Goal: Submit feedback/report problem: Provide input to the site owners about the experience or issues

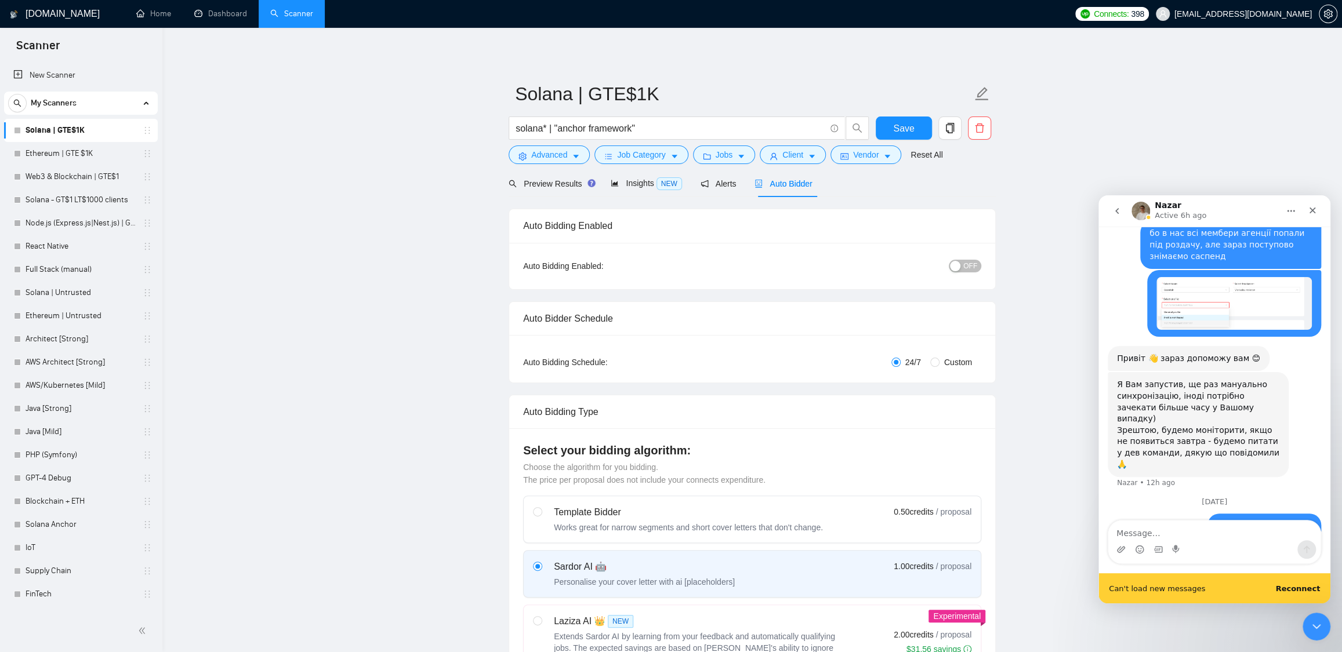
scroll to position [1308, 0]
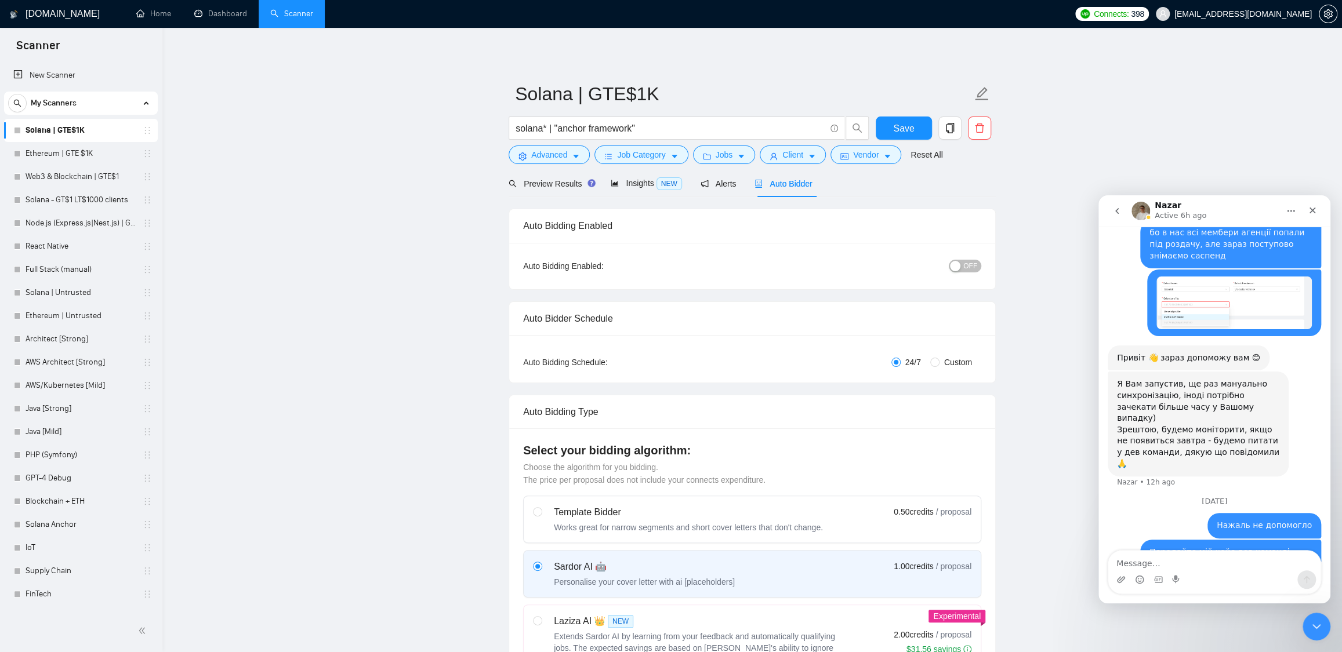
click at [902, 206] on button "go back" at bounding box center [1117, 211] width 22 height 22
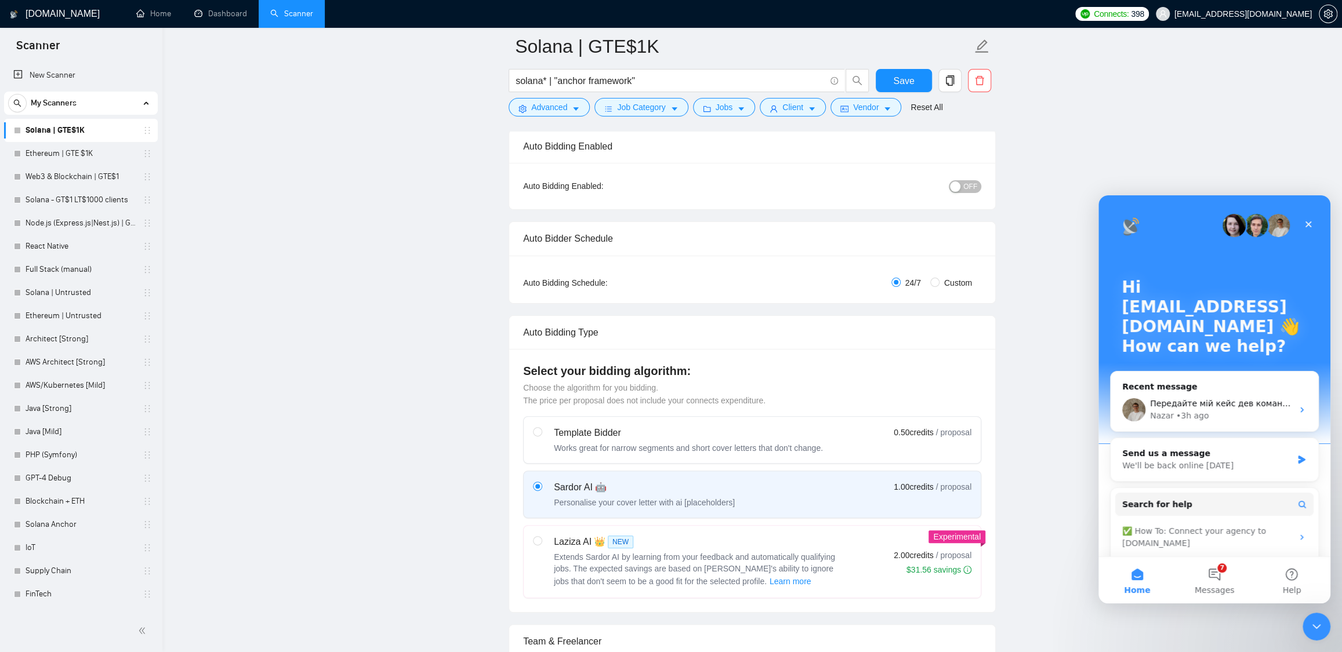
scroll to position [274, 0]
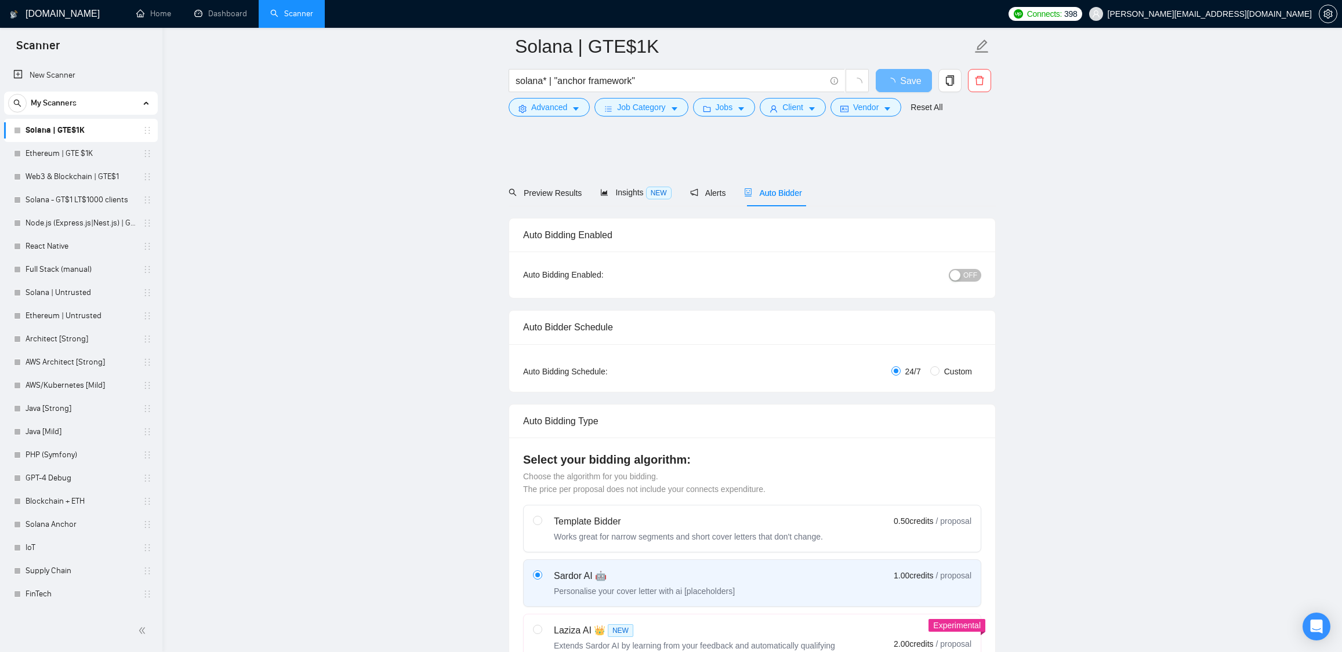
scroll to position [372, 0]
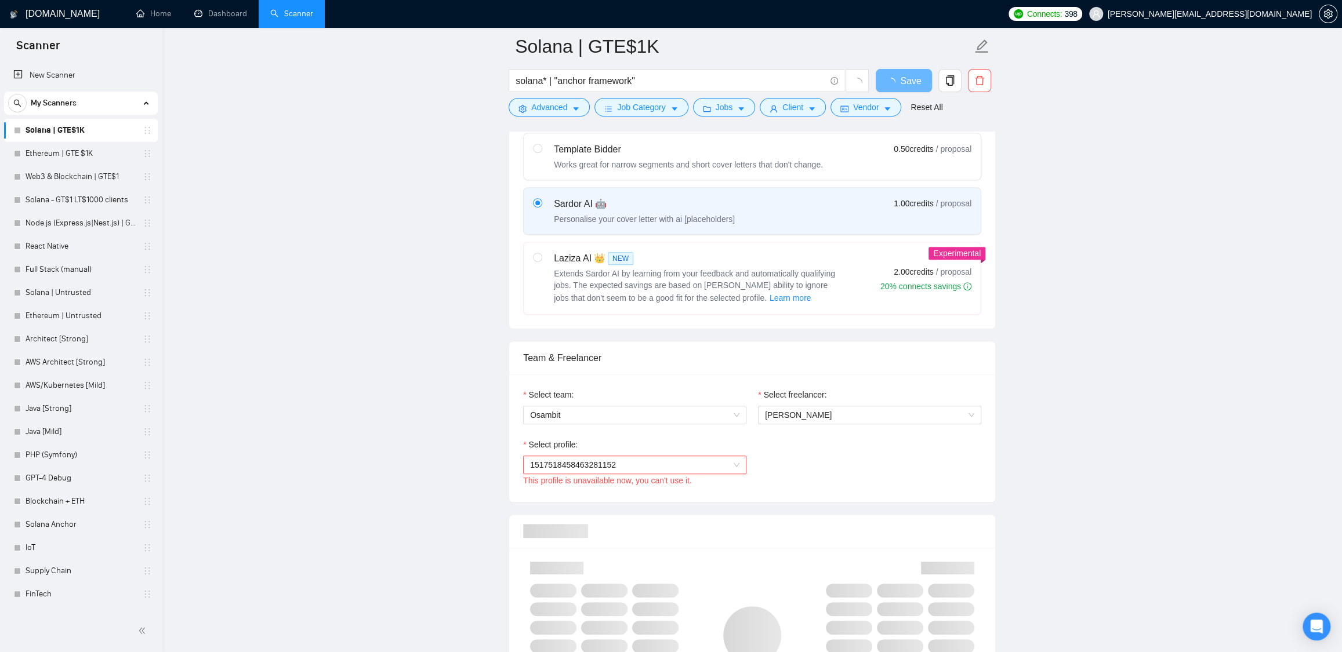
click at [718, 456] on span "1517518458463281152" at bounding box center [634, 464] width 209 height 17
click at [1305, 618] on div "Open Intercom Messenger" at bounding box center [1314, 625] width 38 height 38
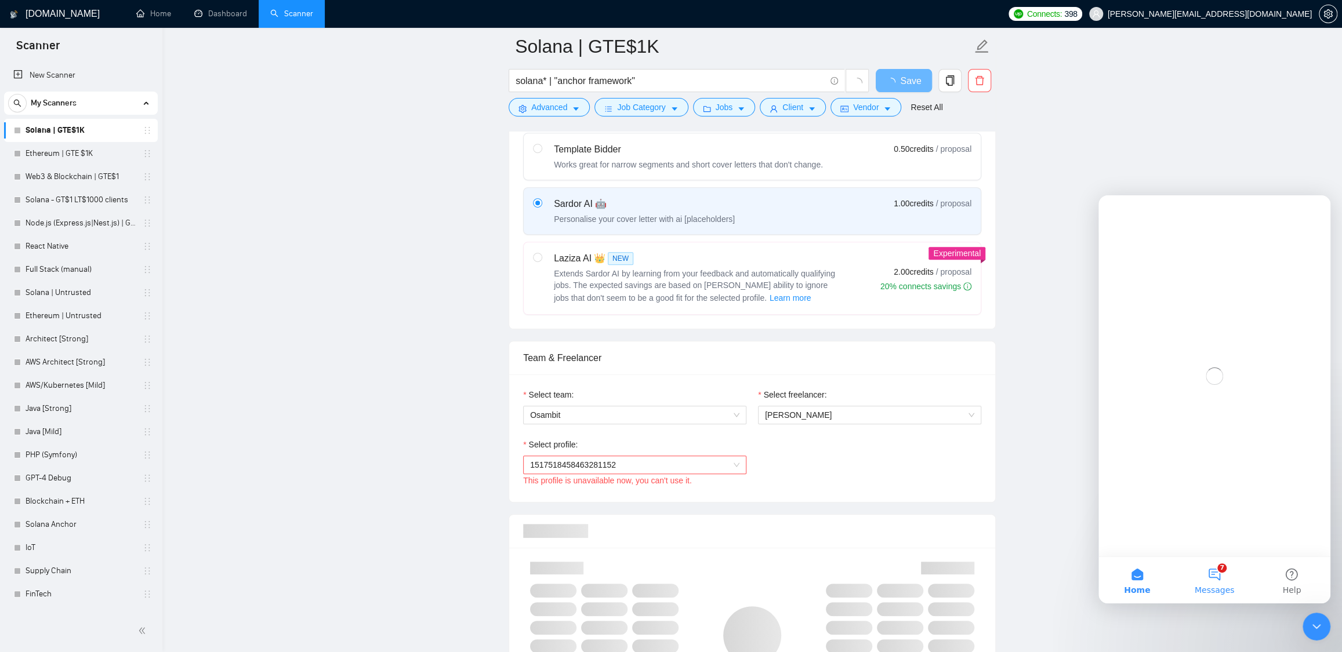
click at [1216, 582] on button "7 Messages" at bounding box center [1213, 580] width 77 height 46
click at [1229, 513] on button "Send us a message" at bounding box center [1214, 512] width 125 height 23
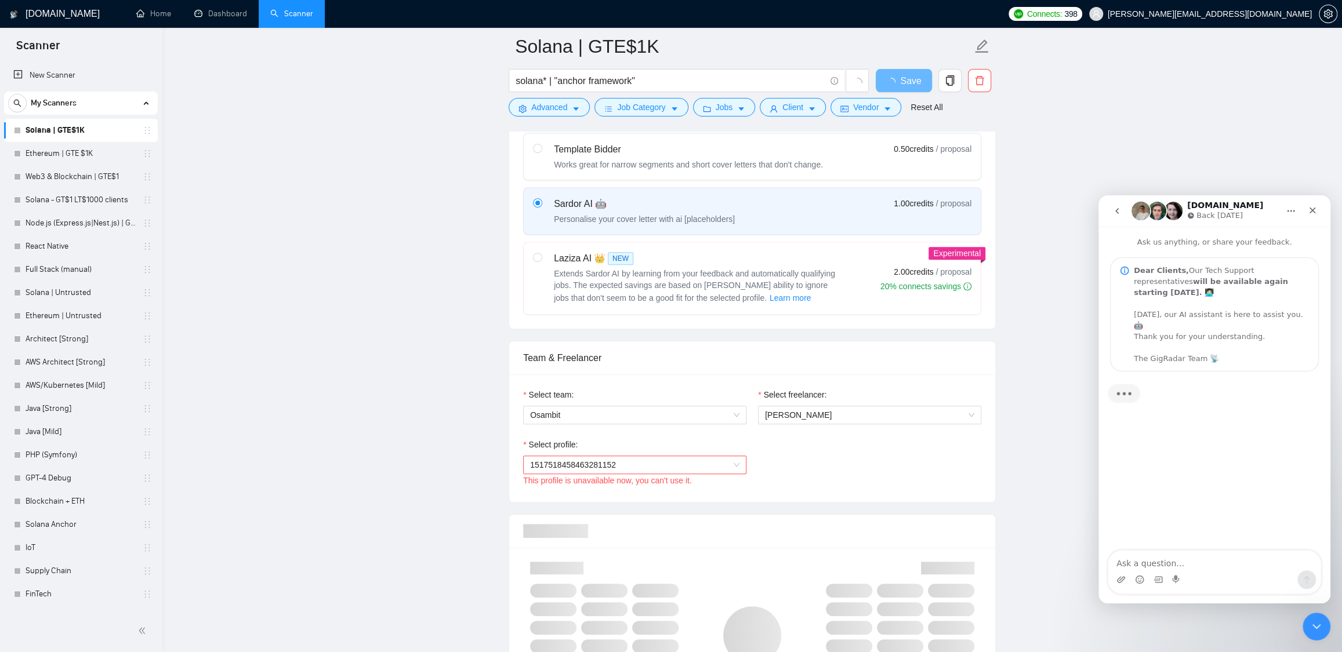
click at [1153, 562] on textarea "Ask a question…" at bounding box center [1214, 561] width 212 height 20
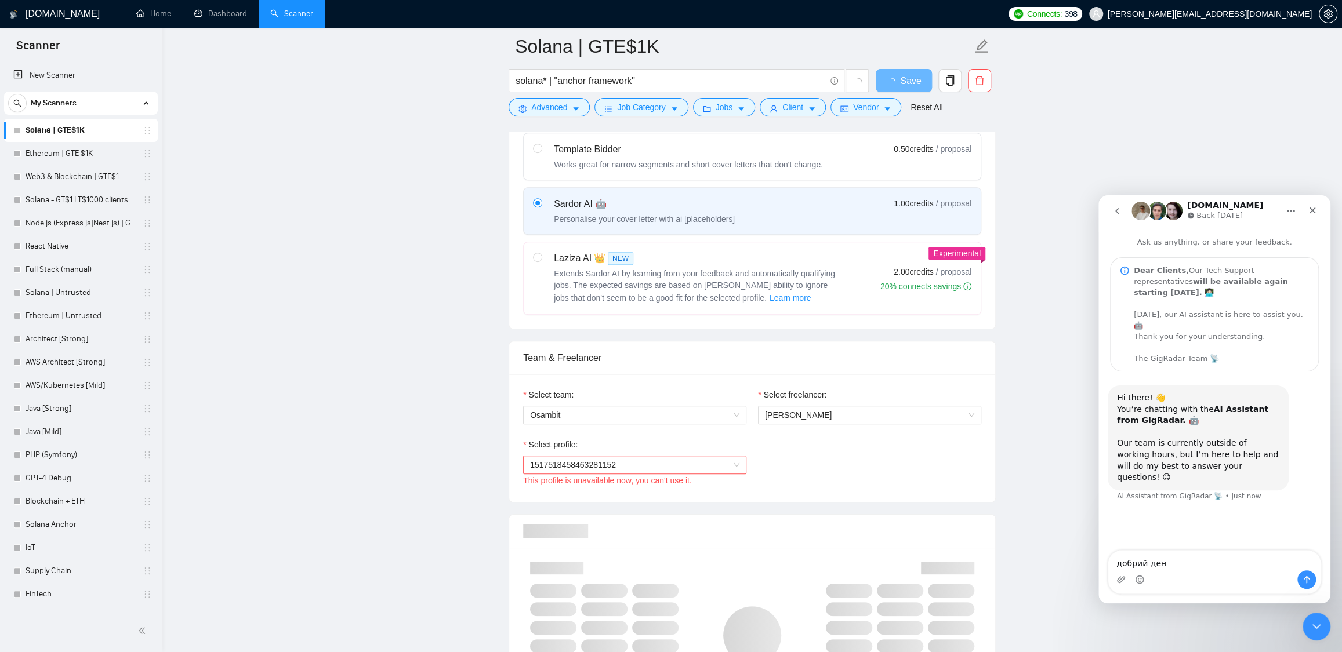
type textarea "добрий день"
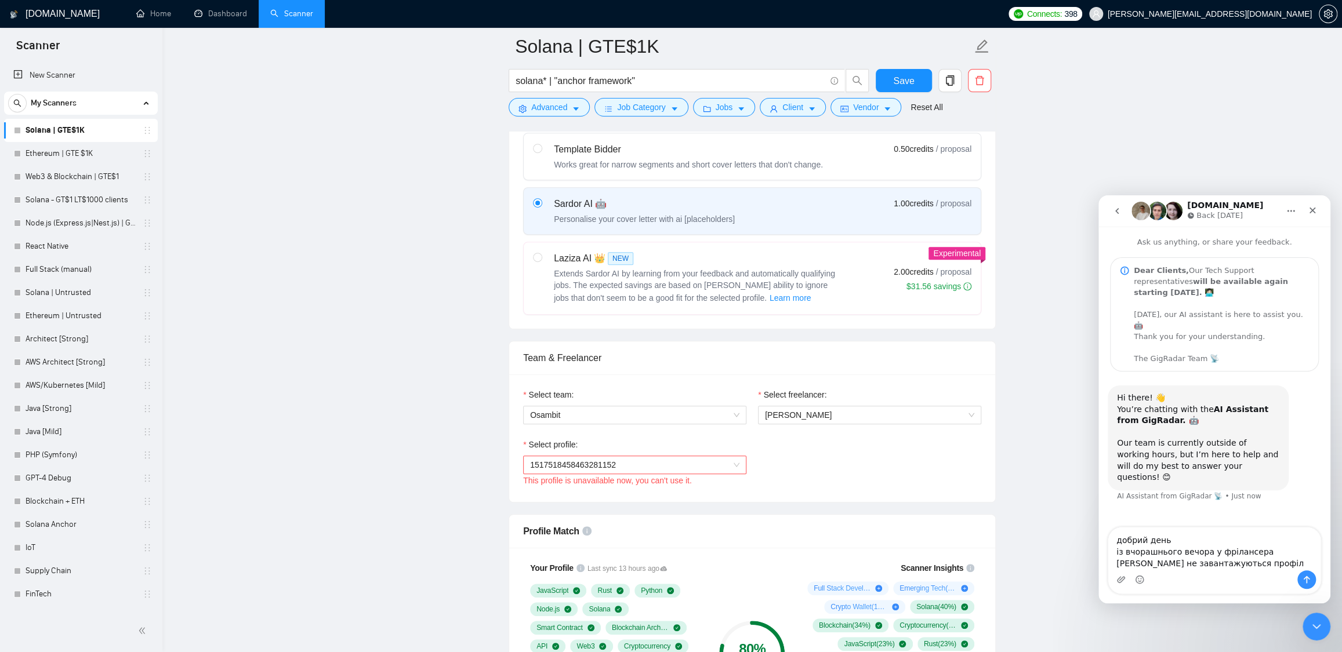
type textarea "добрий день із вчорашнього вечора у фрілансера [PERSON_NAME] не завантажуються …"
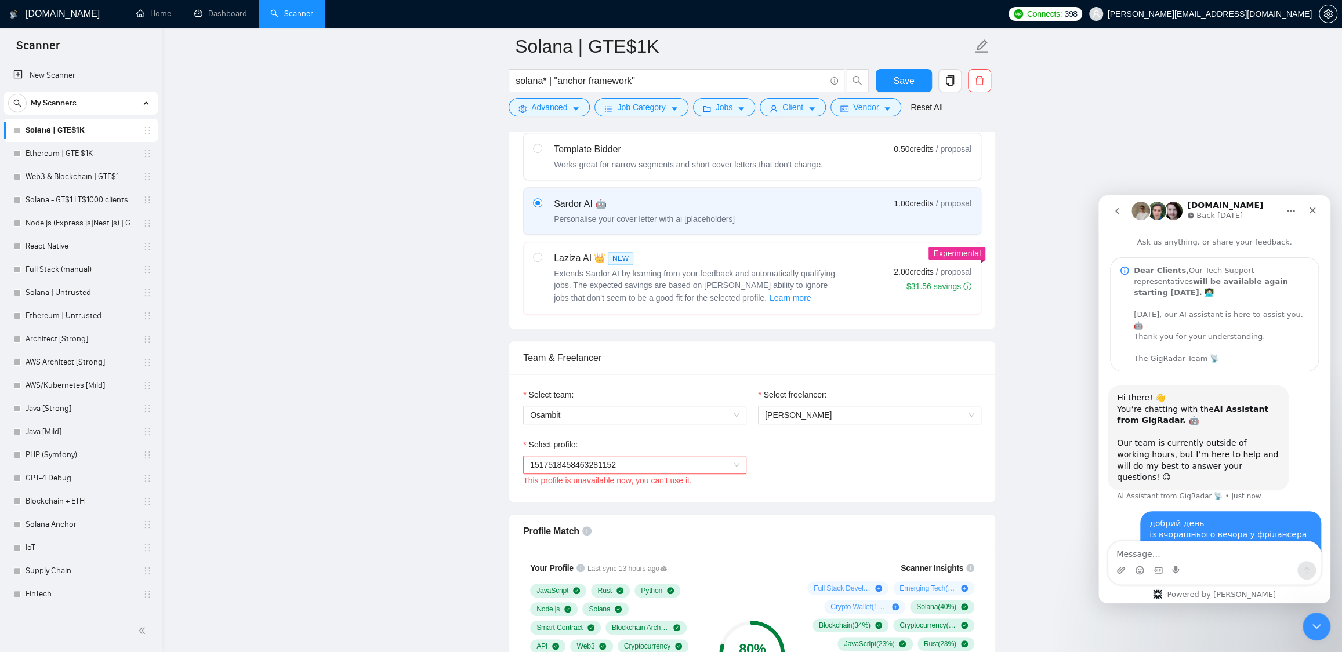
scroll to position [57, 0]
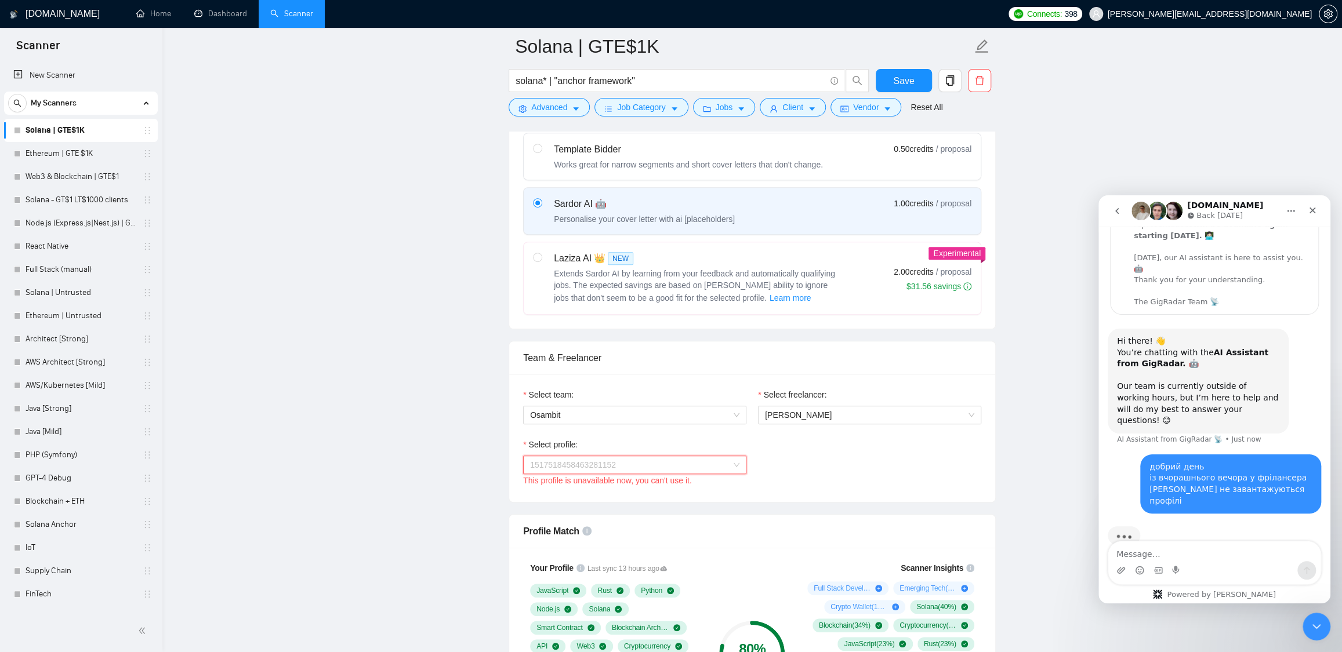
click at [704, 459] on span "1517518458463281152" at bounding box center [634, 464] width 209 height 17
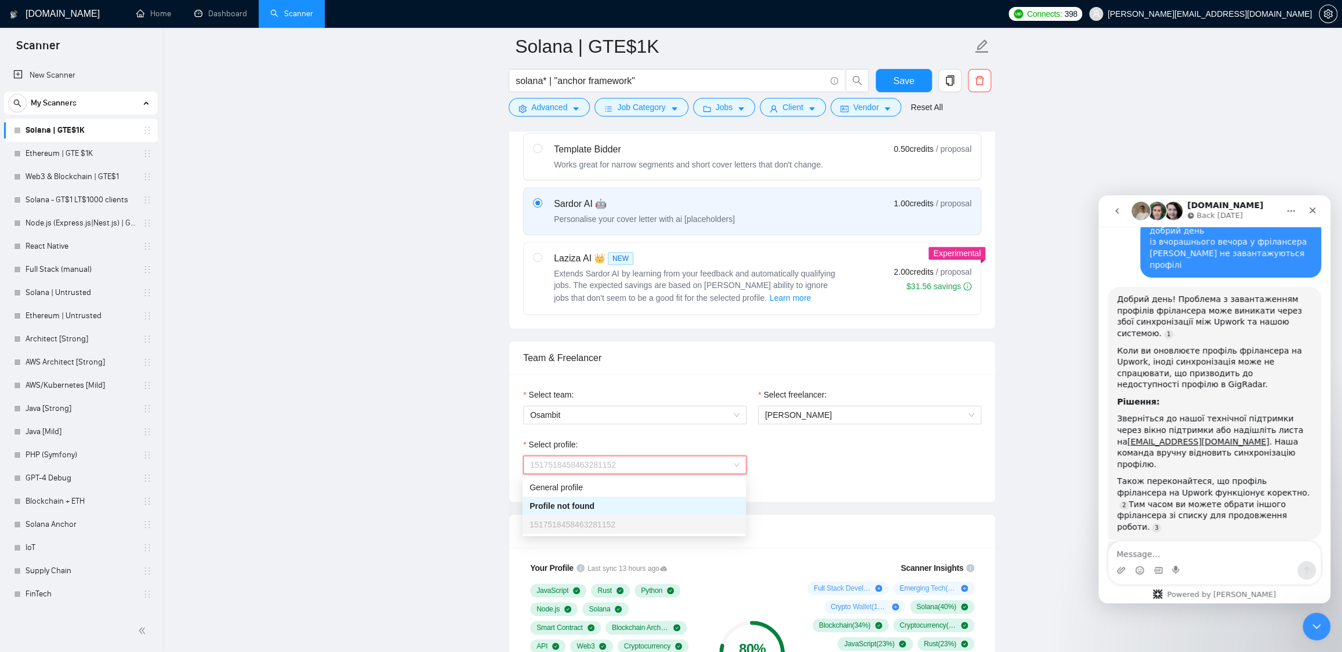
scroll to position [281, 0]
click at [1149, 553] on textarea "Message…" at bounding box center [1214, 552] width 212 height 20
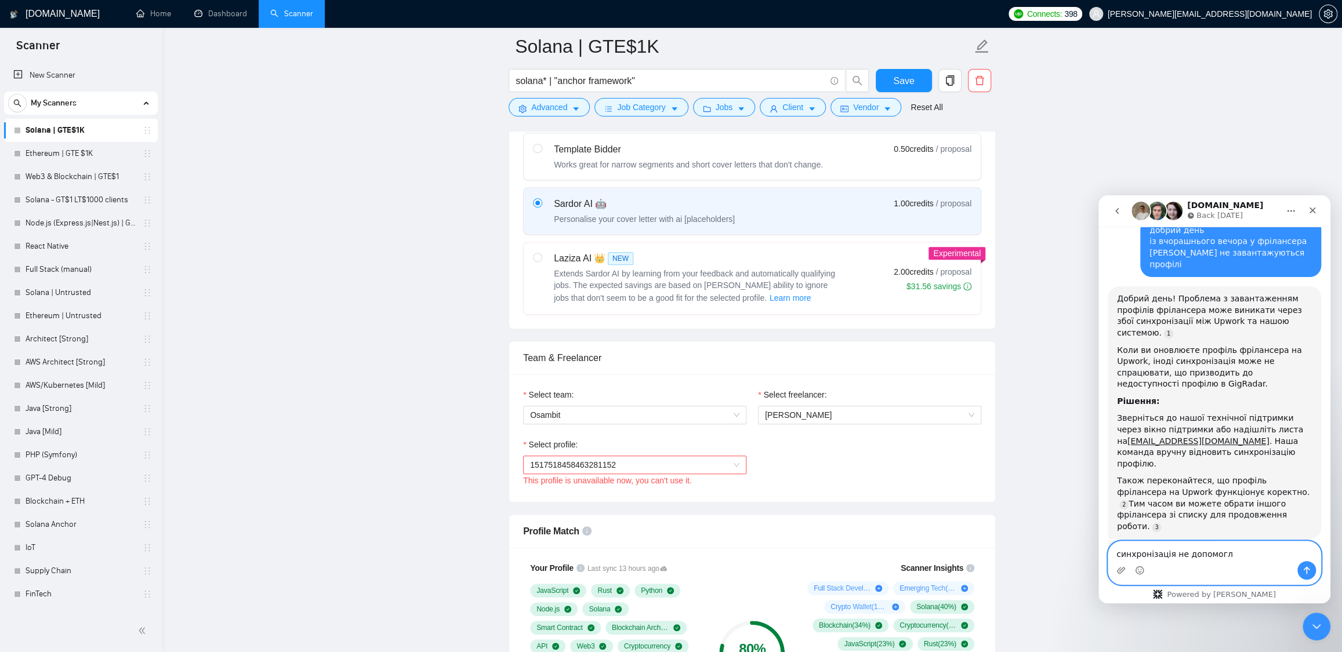
type textarea "синхронізація не допомогла"
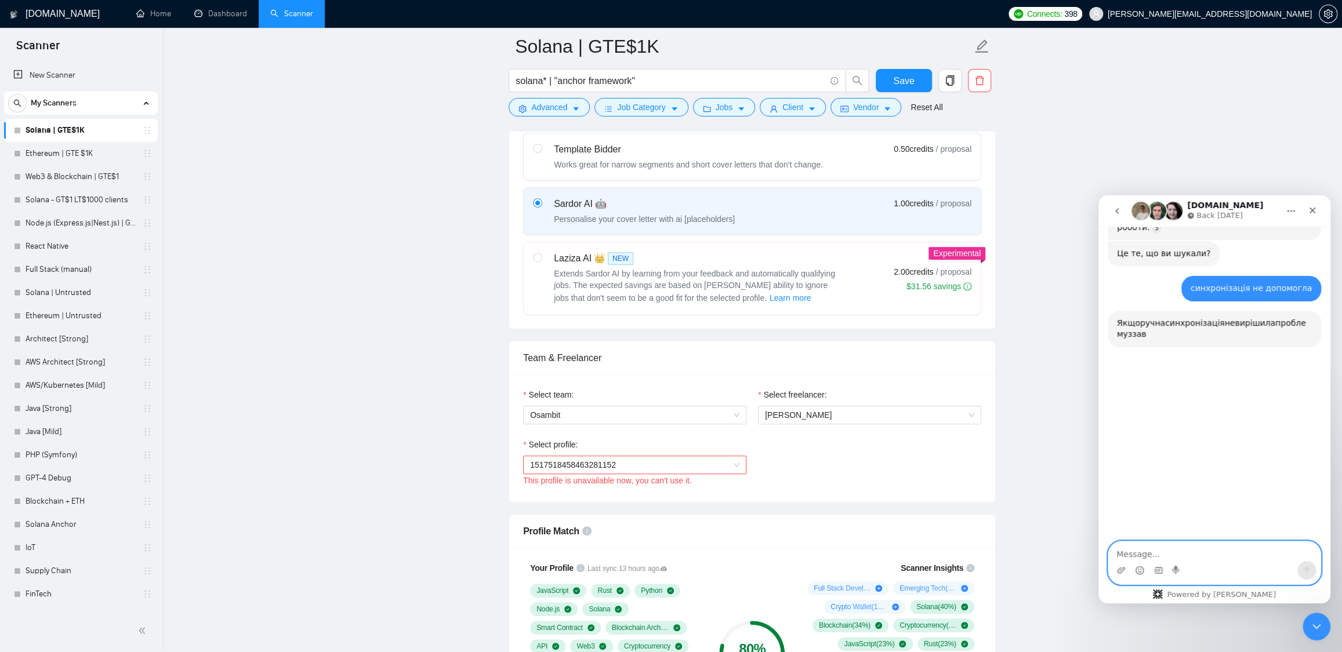
scroll to position [583, 0]
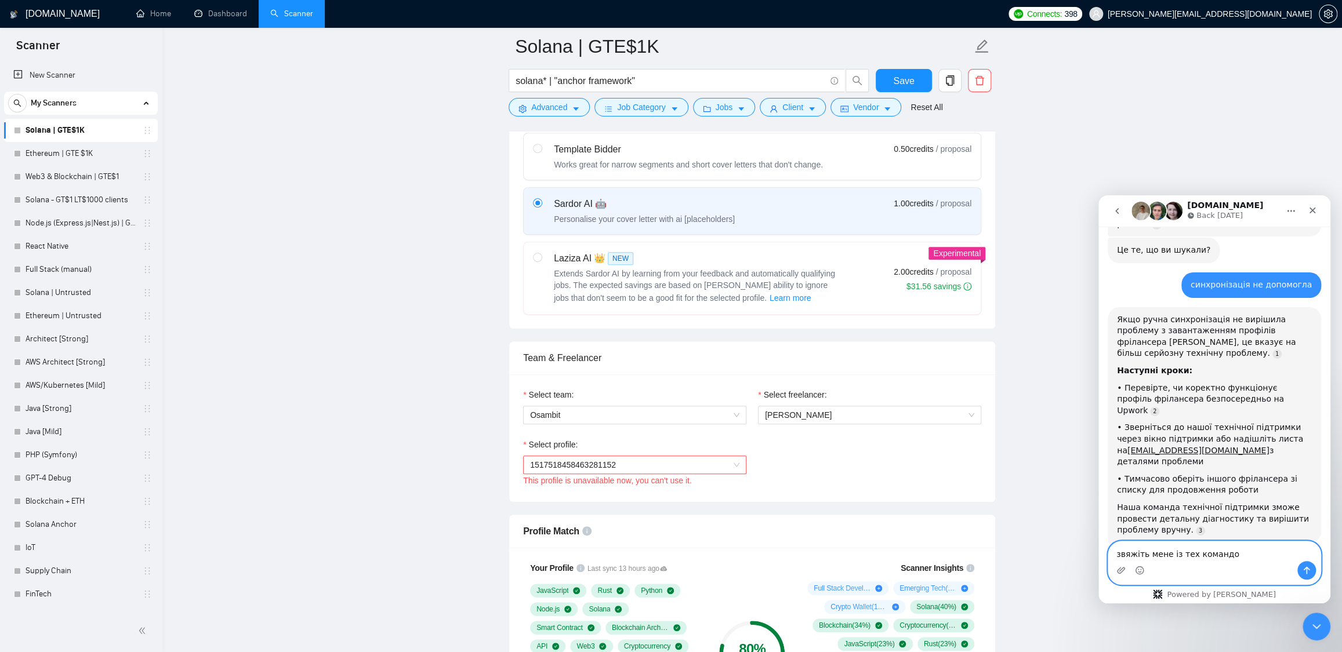
type textarea "звяжіть мене із тех командою"
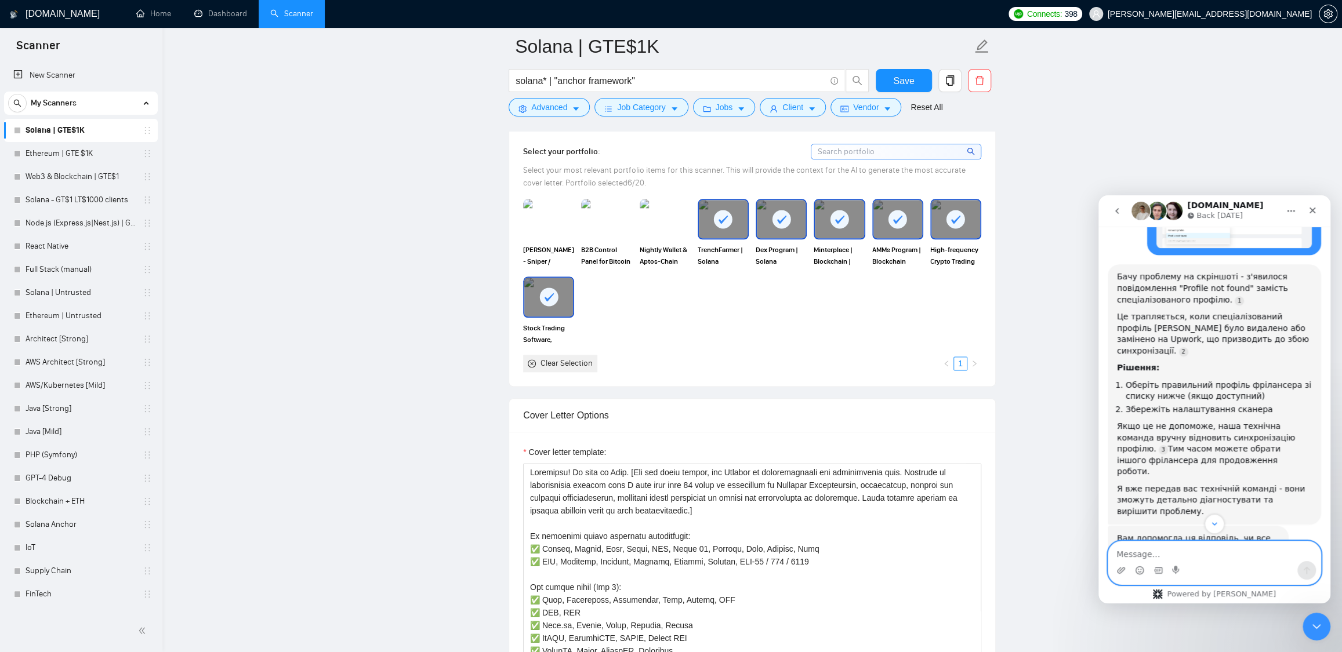
scroll to position [1108, 0]
click at [1230, 610] on button "Мені все ще потрібна допомога 👤" at bounding box center [1232, 621] width 165 height 23
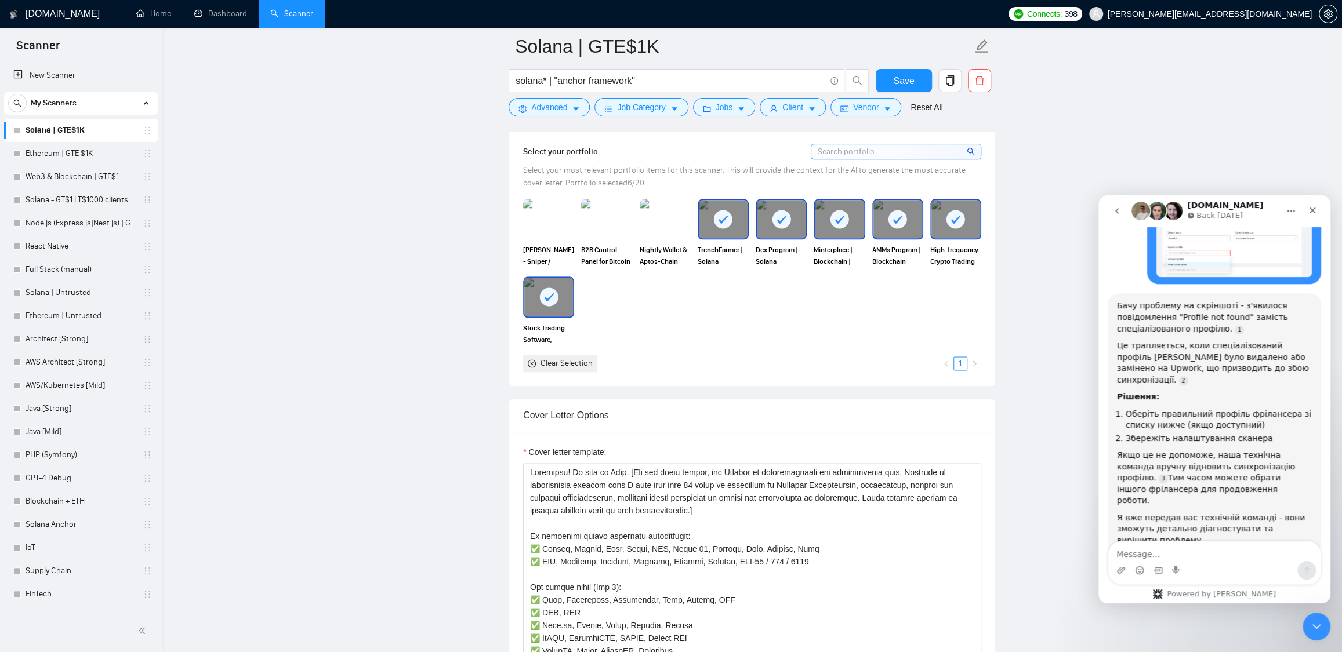
scroll to position [1074, 0]
type button "[object Object]"
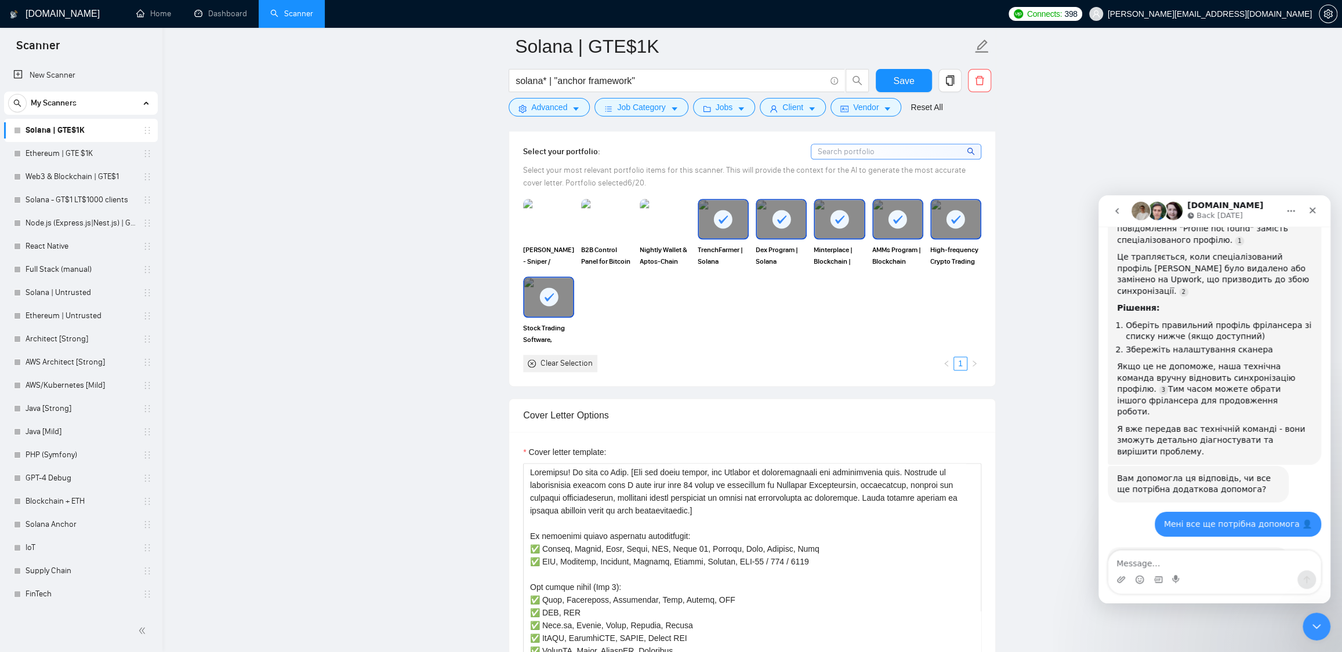
scroll to position [1165, 0]
click at [1114, 212] on icon "go back" at bounding box center [1116, 210] width 9 height 9
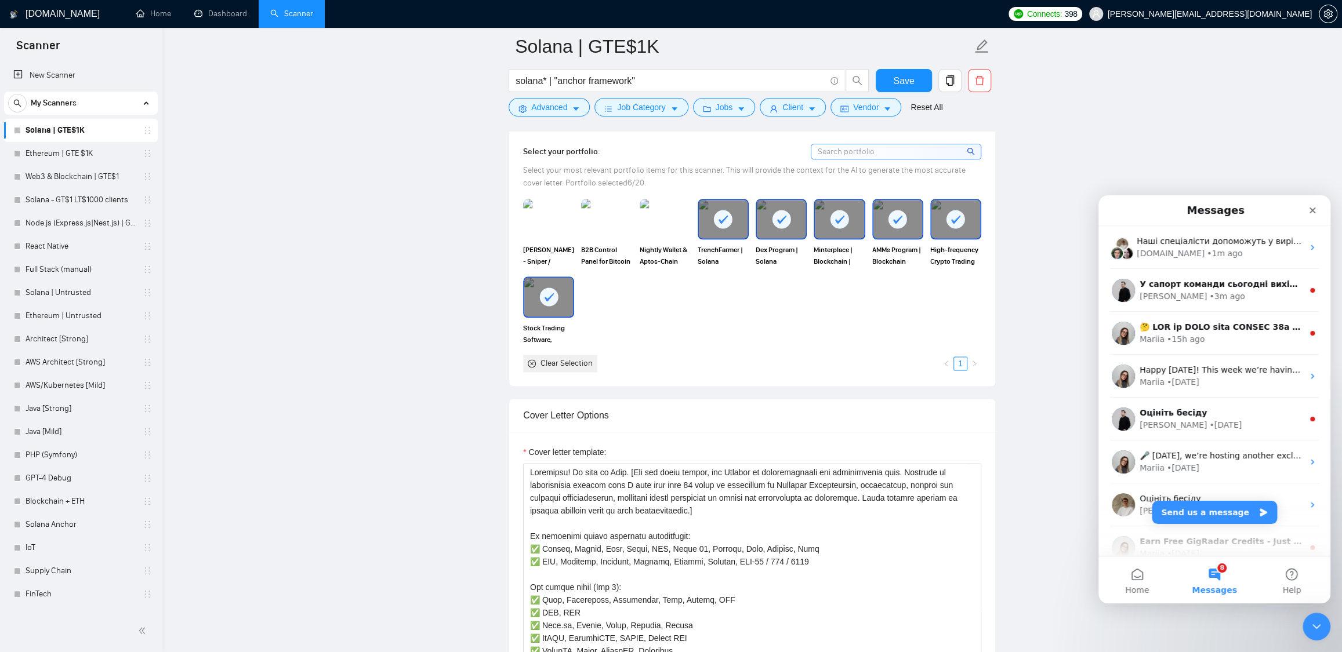
scroll to position [1016, 0]
click at [1184, 285] on span "У сапорт команди сьогодні вихідний, перепрошуємо за незручності 🙏" at bounding box center [1306, 283] width 334 height 9
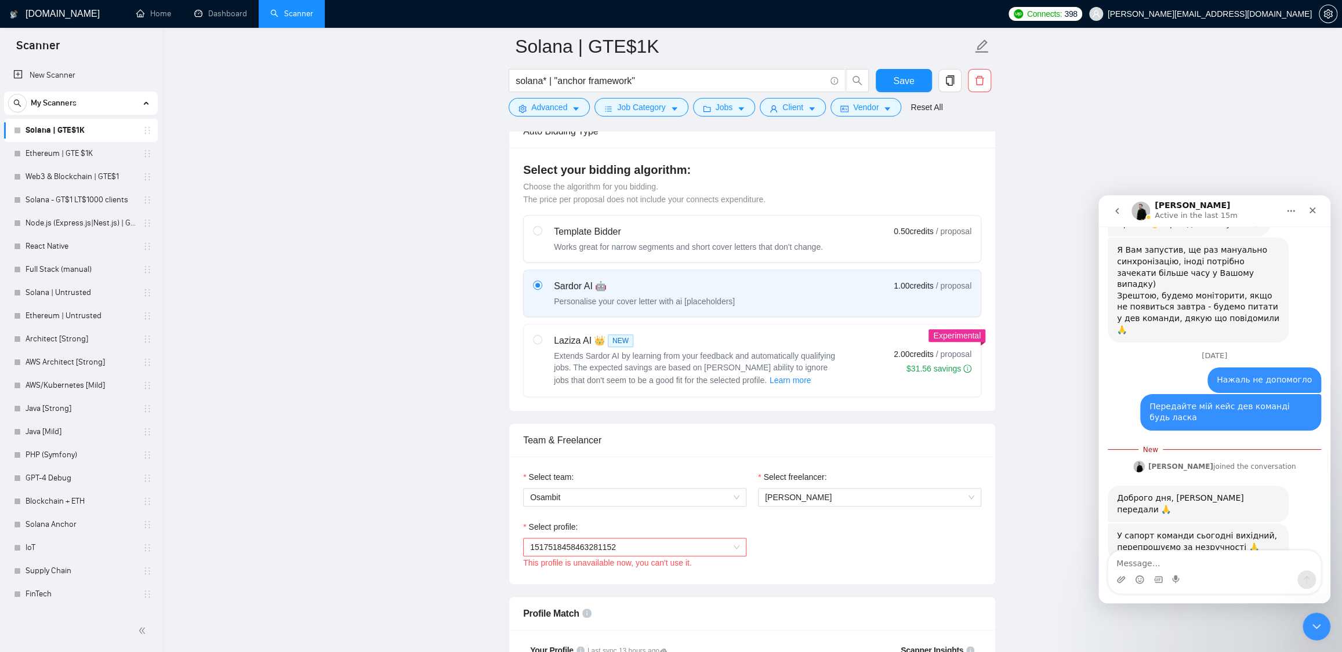
scroll to position [1, 0]
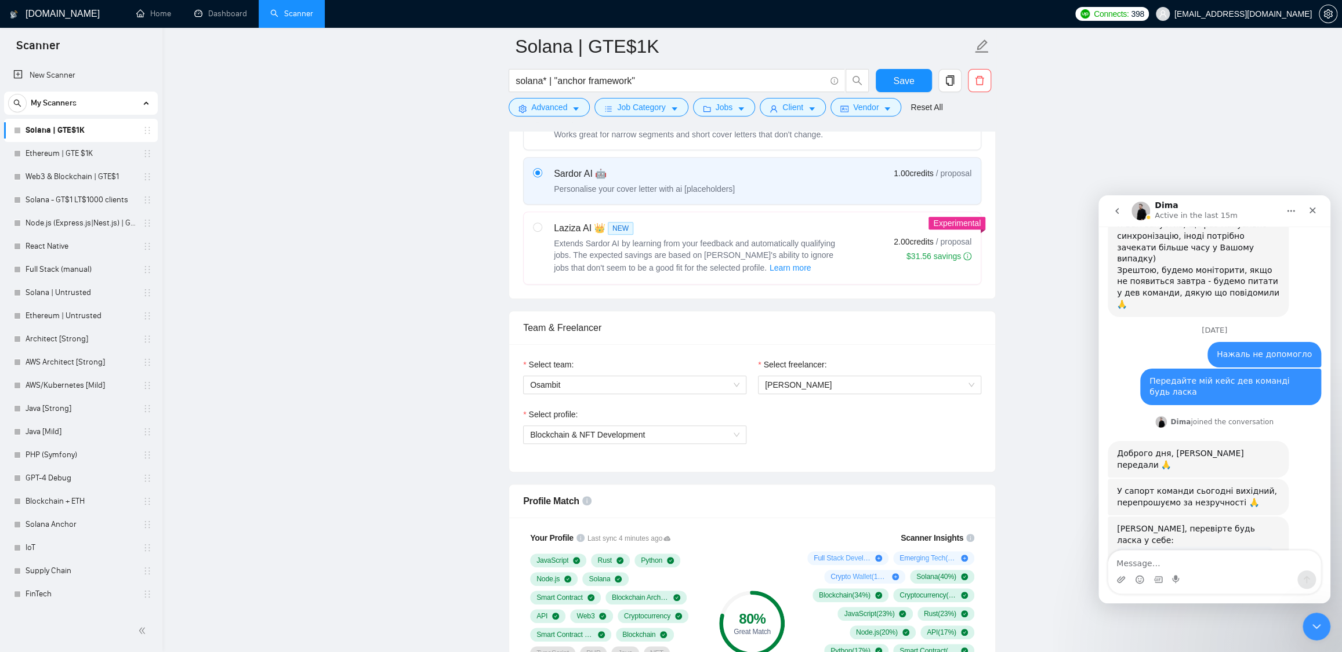
scroll to position [469, 0]
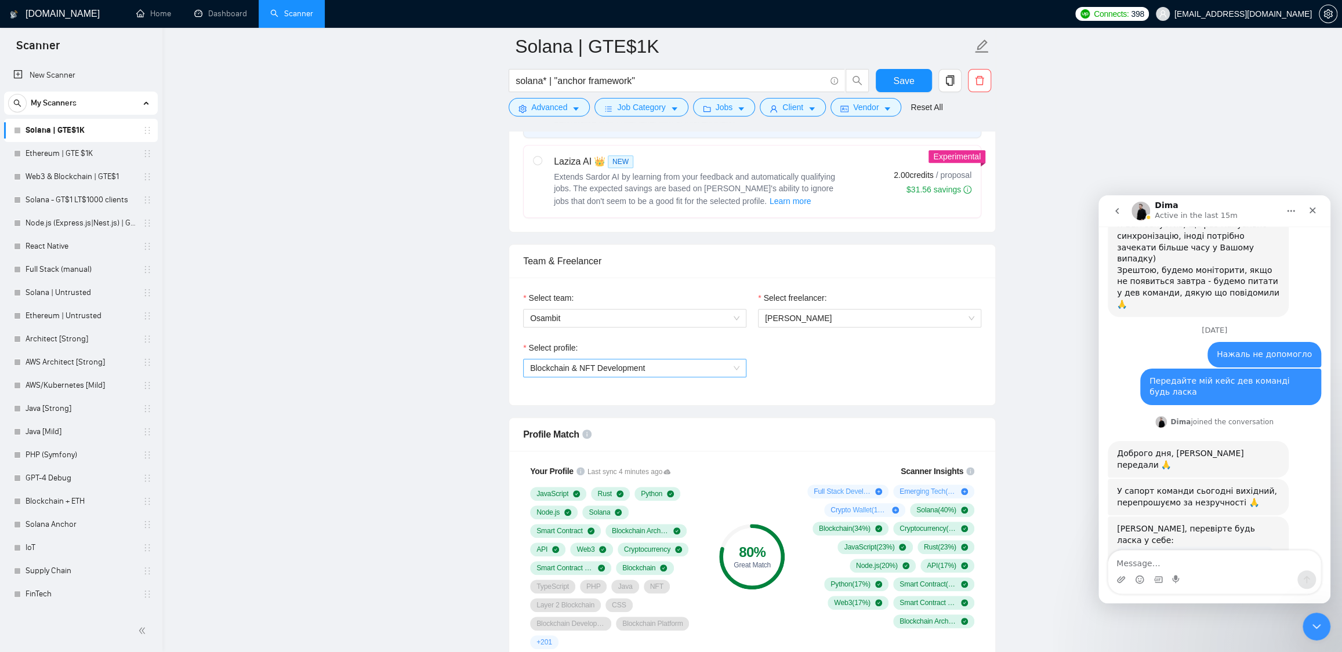
click at [692, 366] on span "Blockchain & NFT Development" at bounding box center [634, 367] width 209 height 17
click at [657, 412] on div "Full Stack Development" at bounding box center [633, 410] width 209 height 13
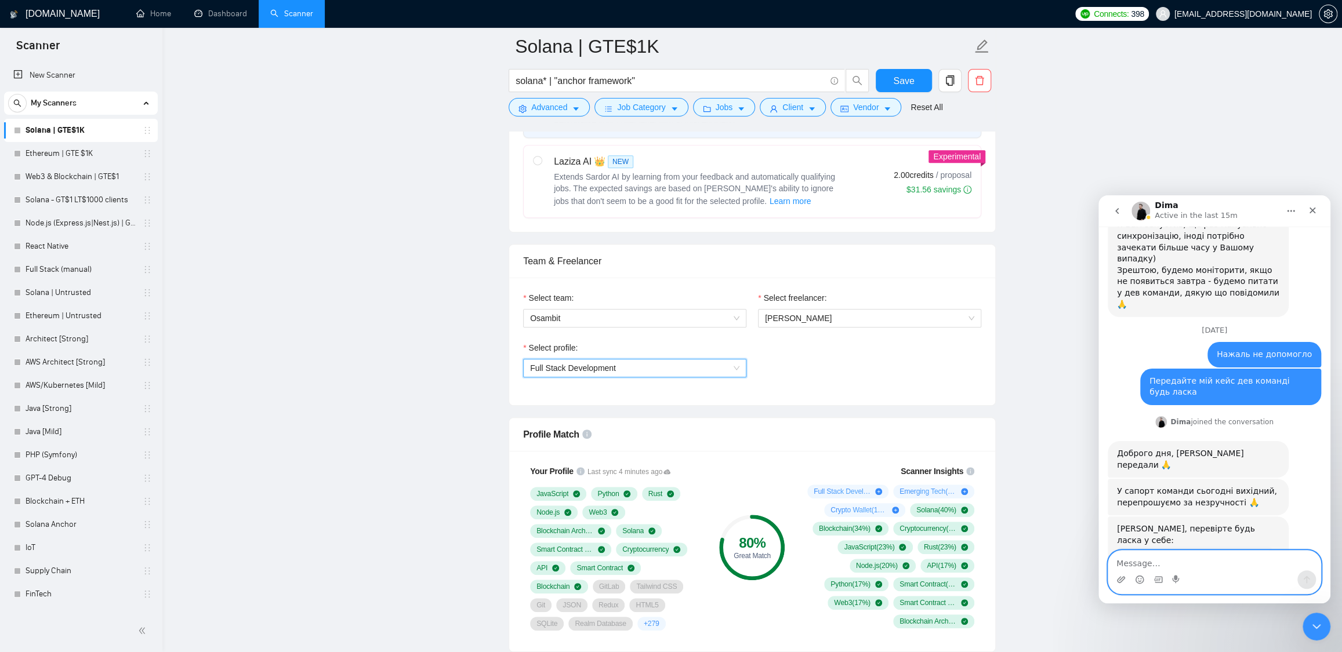
click at [1141, 562] on textarea "Message…" at bounding box center [1214, 561] width 212 height 20
type textarea "так є, дякую!"
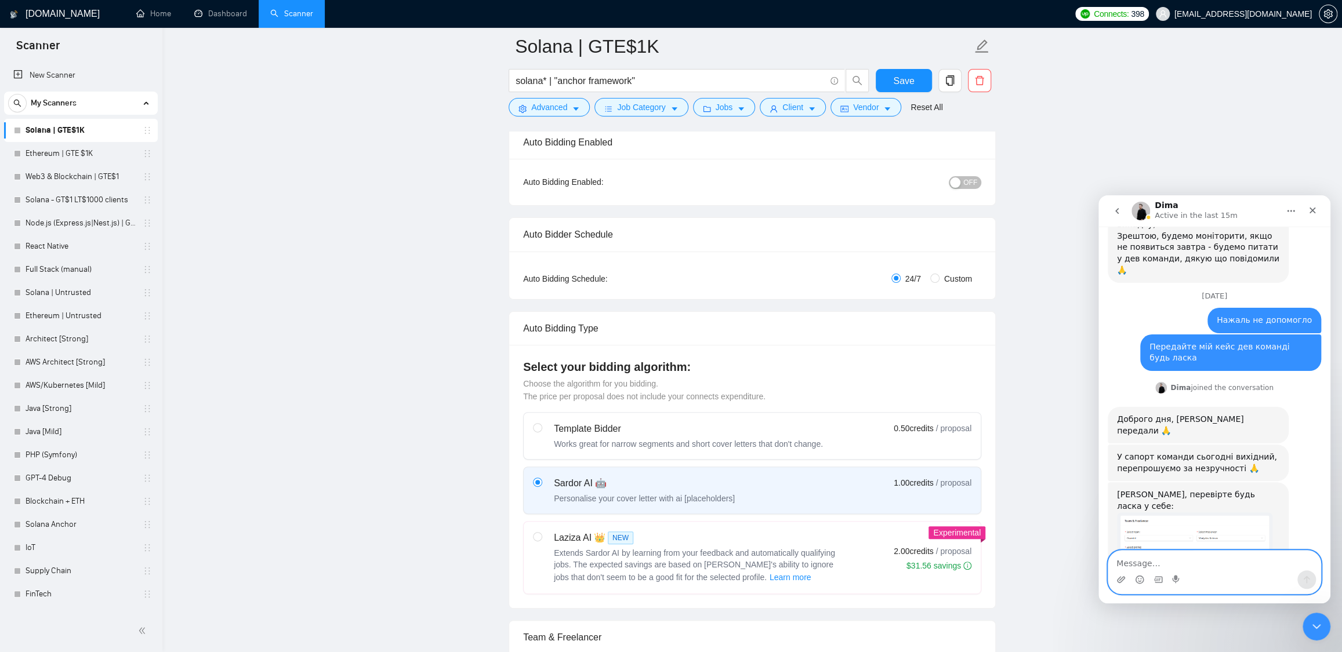
scroll to position [0, 0]
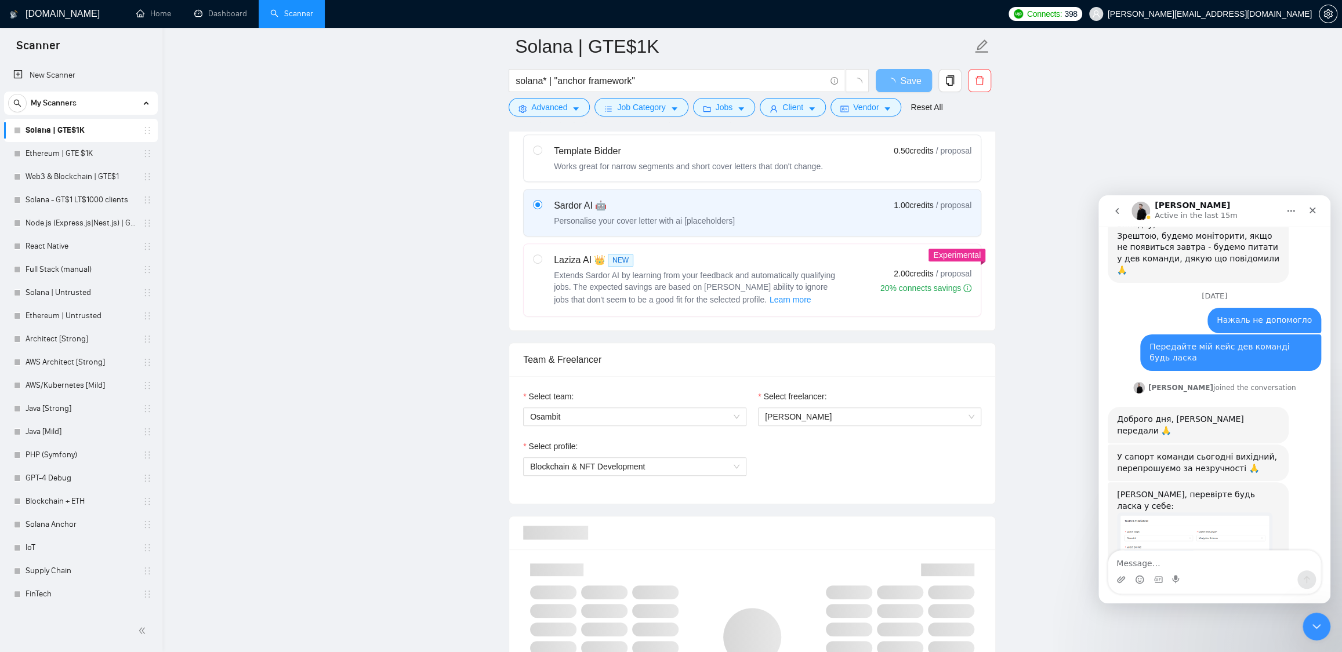
scroll to position [509, 0]
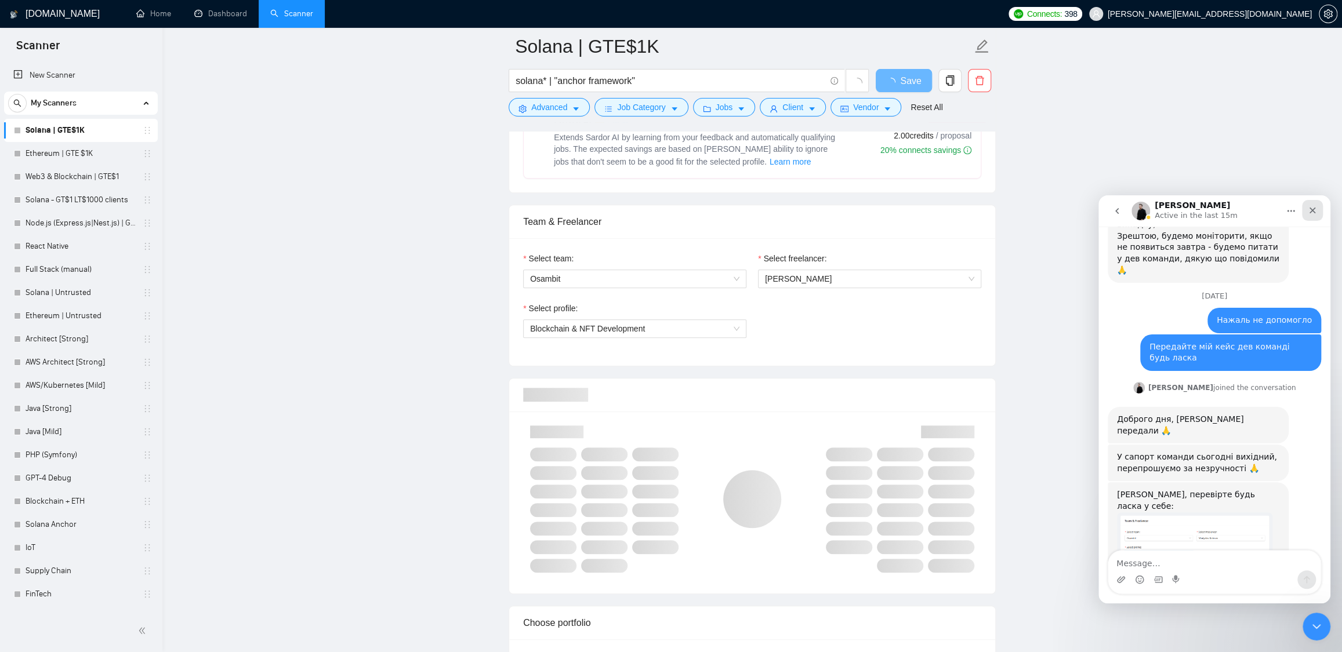
click at [1312, 208] on icon "Close" at bounding box center [1312, 210] width 9 height 9
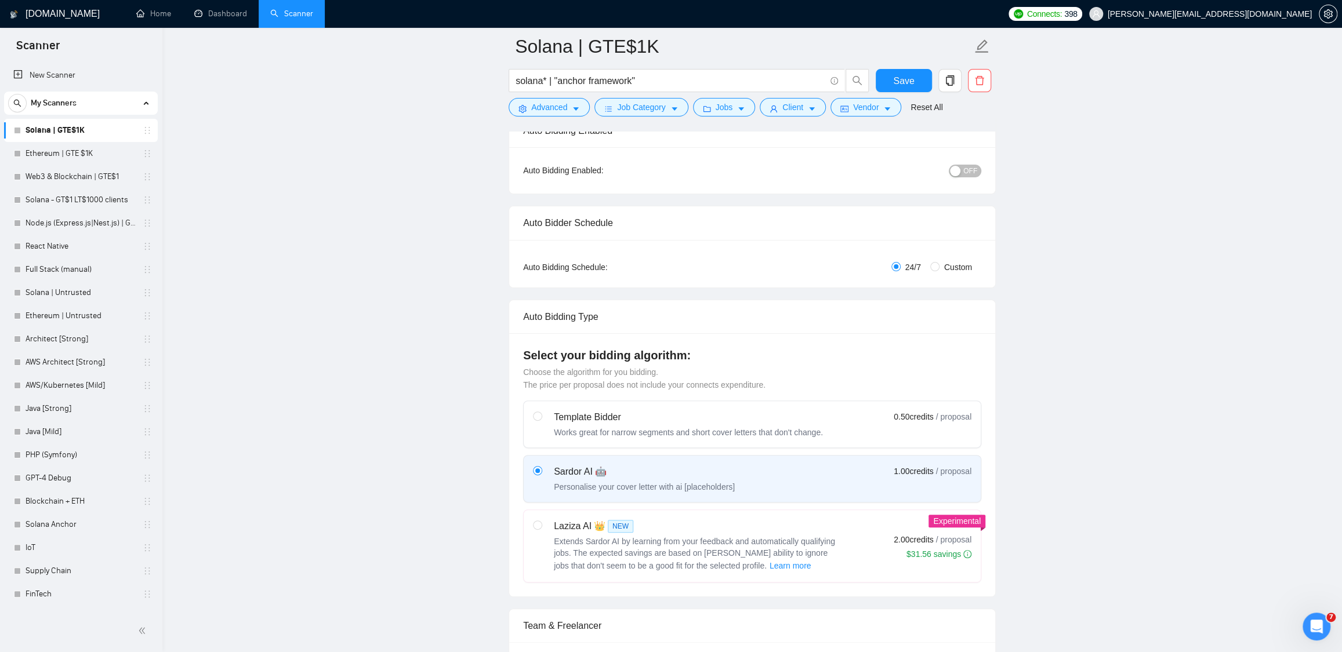
scroll to position [0, 0]
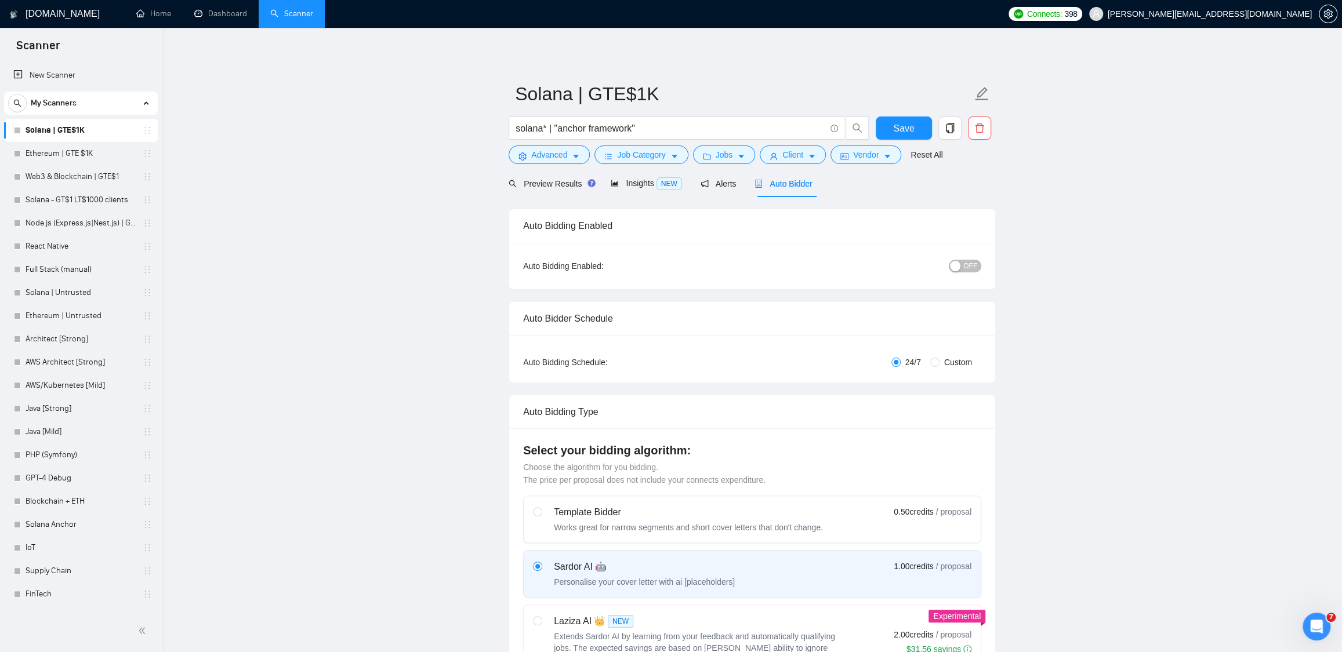
click at [971, 271] on span "OFF" at bounding box center [970, 266] width 14 height 13
click at [899, 121] on span "Save" at bounding box center [903, 128] width 21 height 14
click at [70, 177] on link "Web3 & Blockchain | GTE$1" at bounding box center [81, 176] width 110 height 23
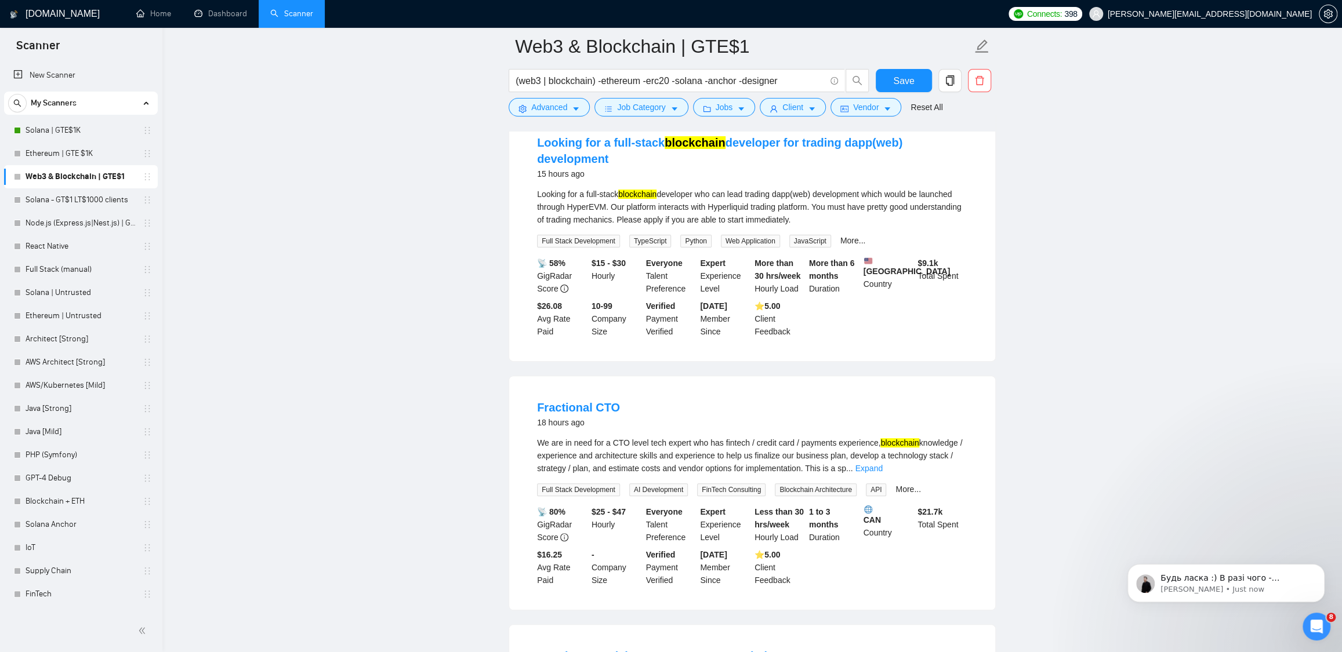
scroll to position [43, 0]
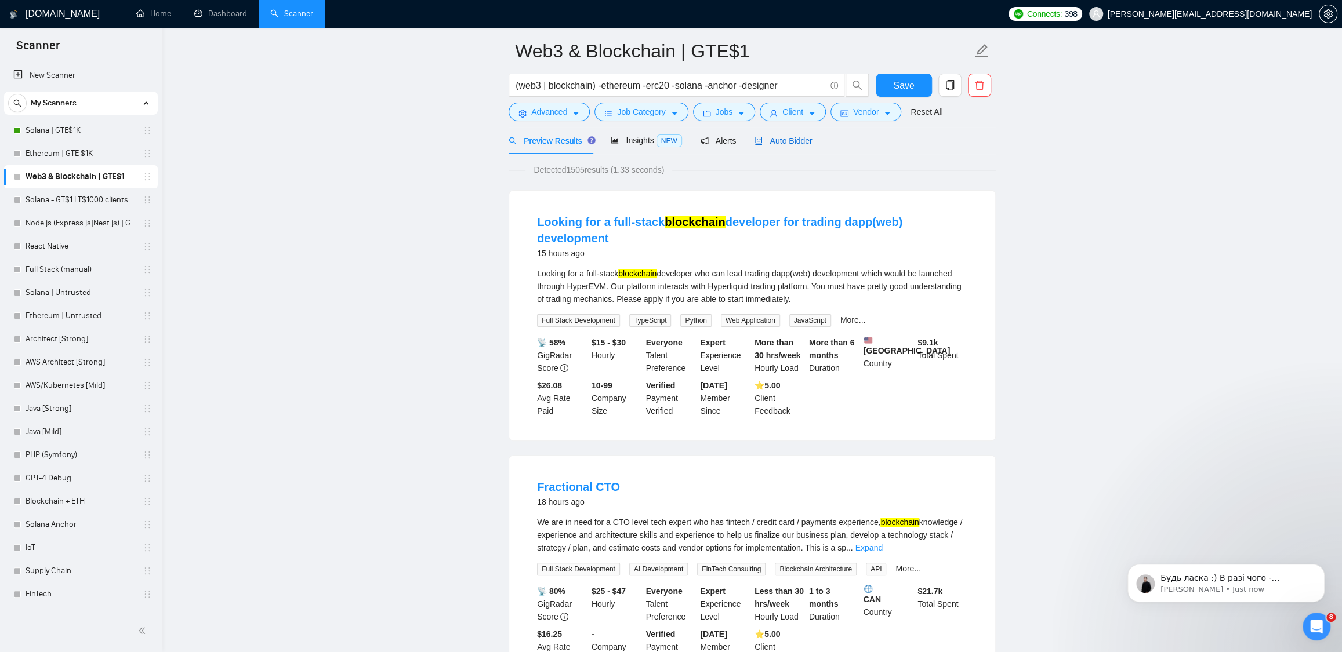
click at [800, 143] on span "Auto Bidder" at bounding box center [782, 140] width 57 height 9
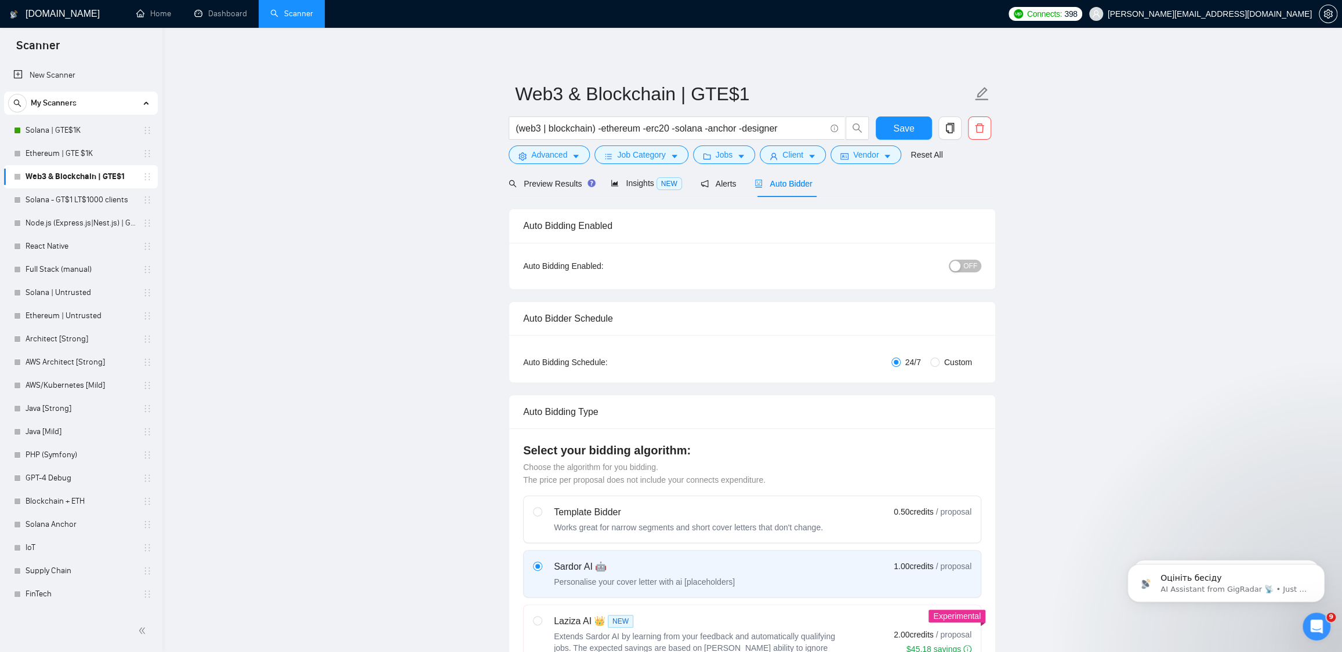
click at [960, 260] on button "OFF" at bounding box center [965, 266] width 32 height 13
click at [909, 126] on span "Save" at bounding box center [903, 128] width 21 height 14
click at [228, 19] on link "Dashboard" at bounding box center [220, 14] width 53 height 10
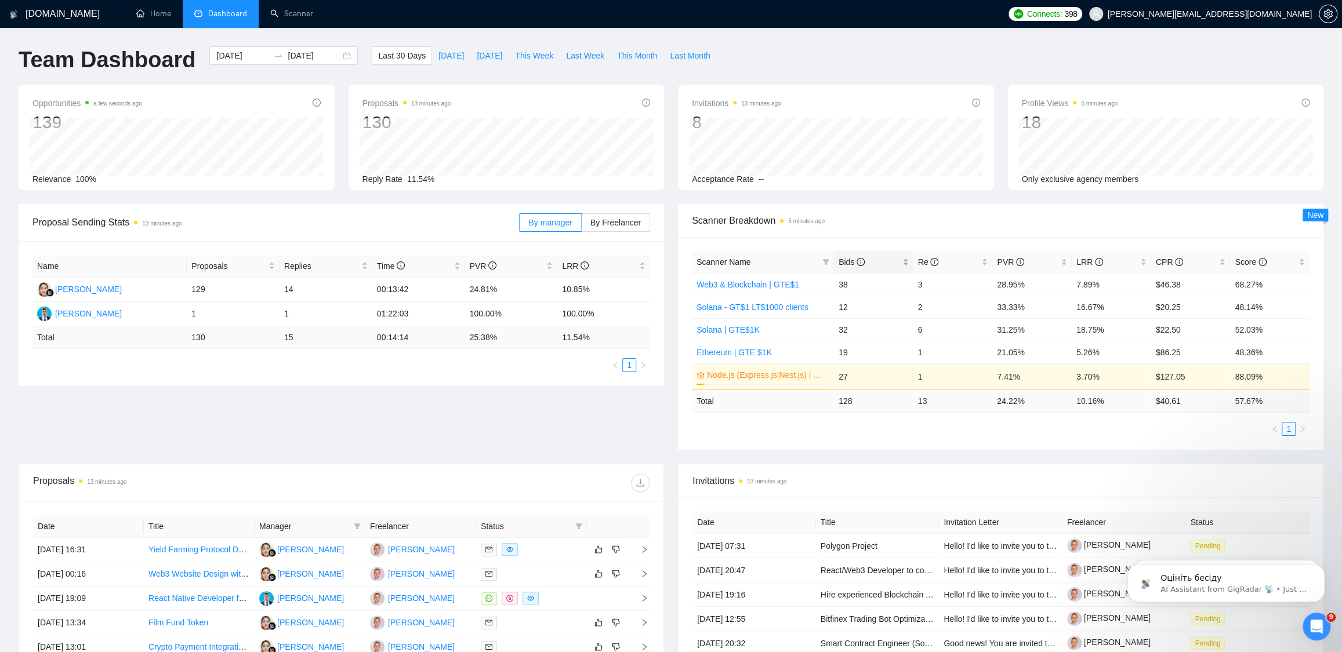
click at [885, 262] on span "Bids" at bounding box center [868, 262] width 61 height 13
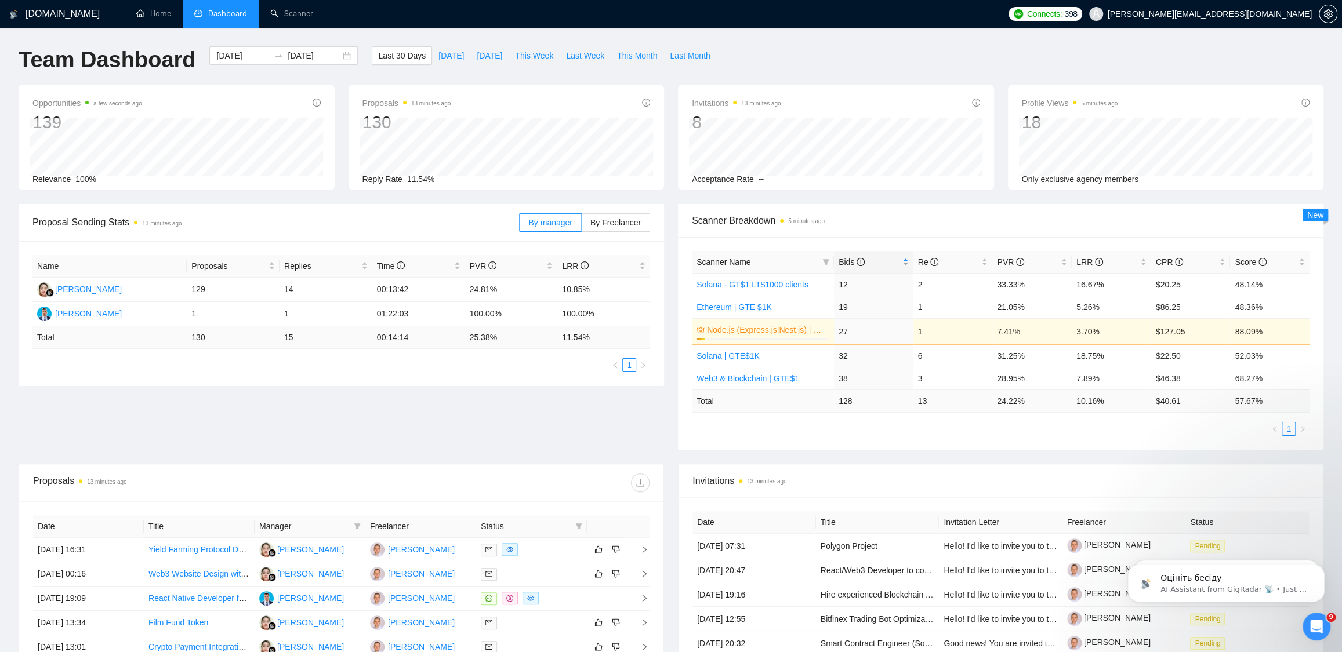
click at [884, 262] on span "Bids" at bounding box center [868, 262] width 61 height 13
click at [335, 55] on div "2025-09-01 2025-10-01" at bounding box center [283, 55] width 148 height 19
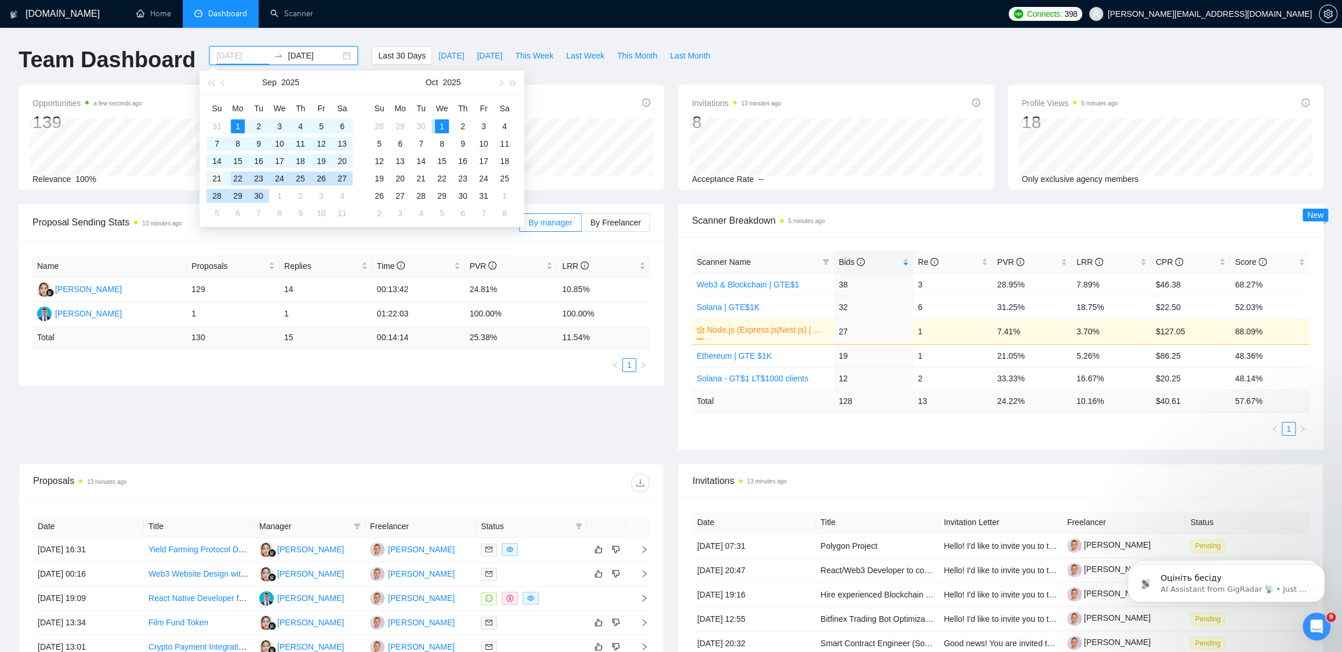
type input "2025-09-21"
click at [210, 177] on div "21" at bounding box center [217, 179] width 14 height 14
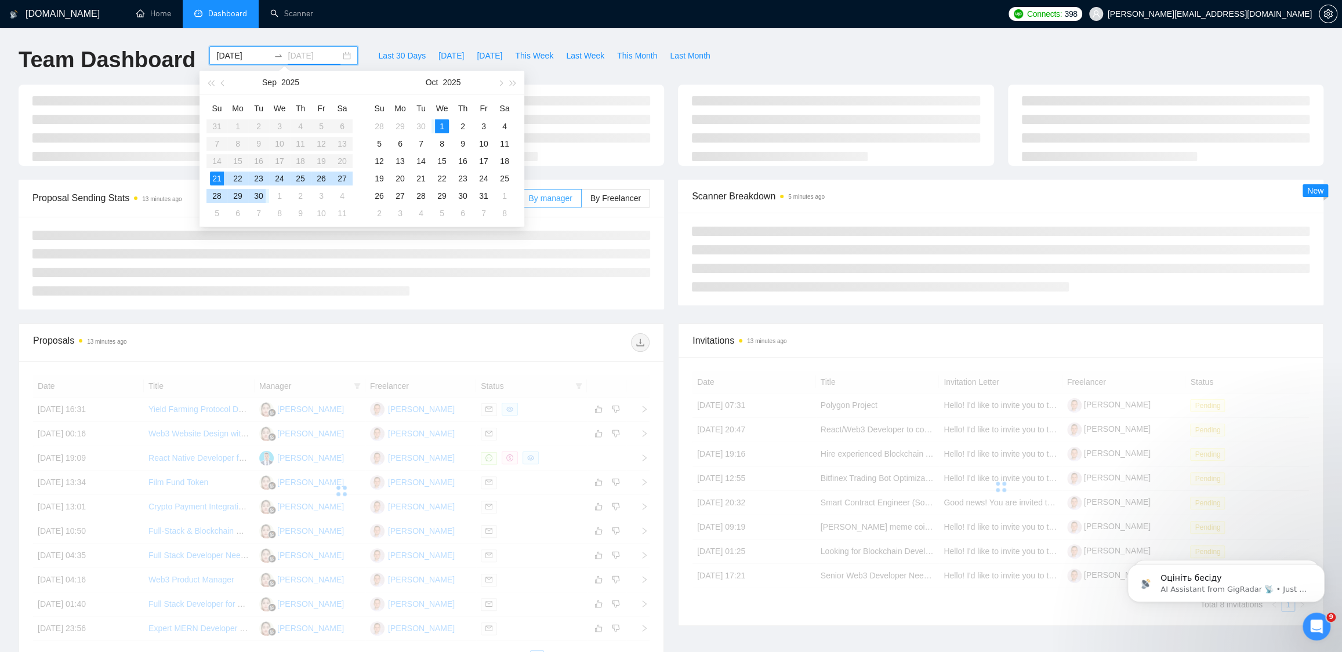
type input "2025-10-01"
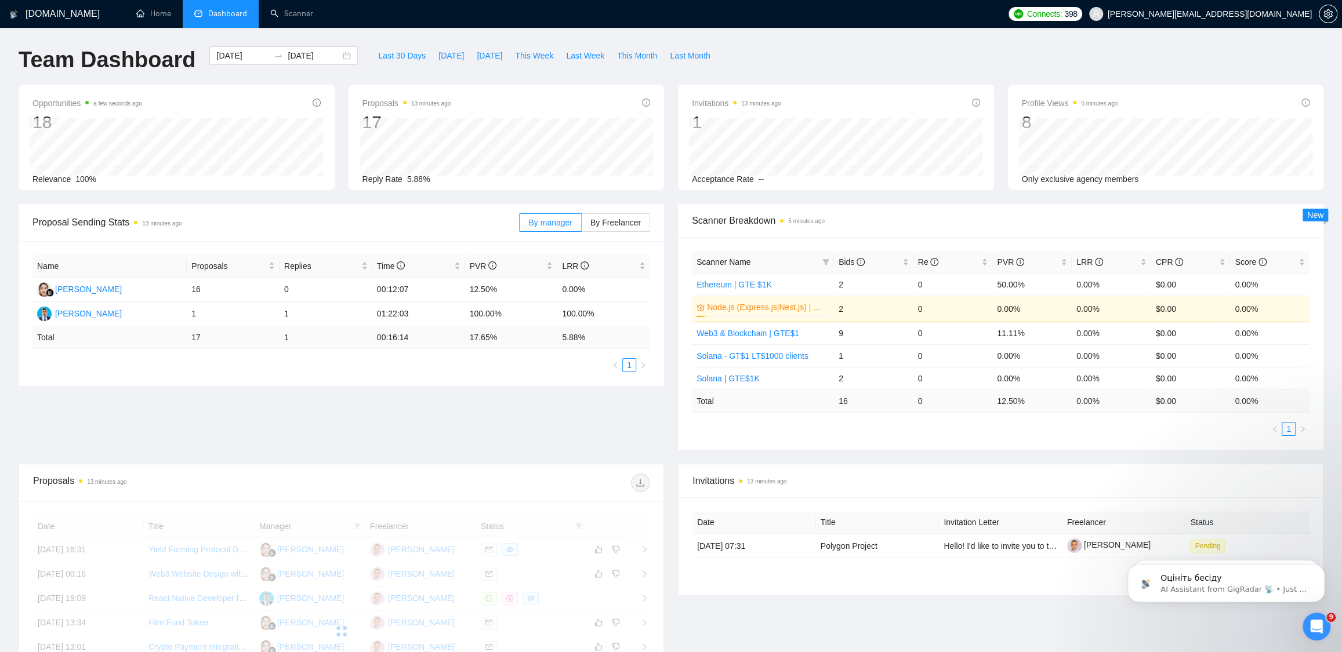
click at [885, 33] on div "GigRadar.io Home Dashboard Scanner Connects: 398 dmitry.lobachov@osambit.com Te…" at bounding box center [671, 461] width 1342 height 923
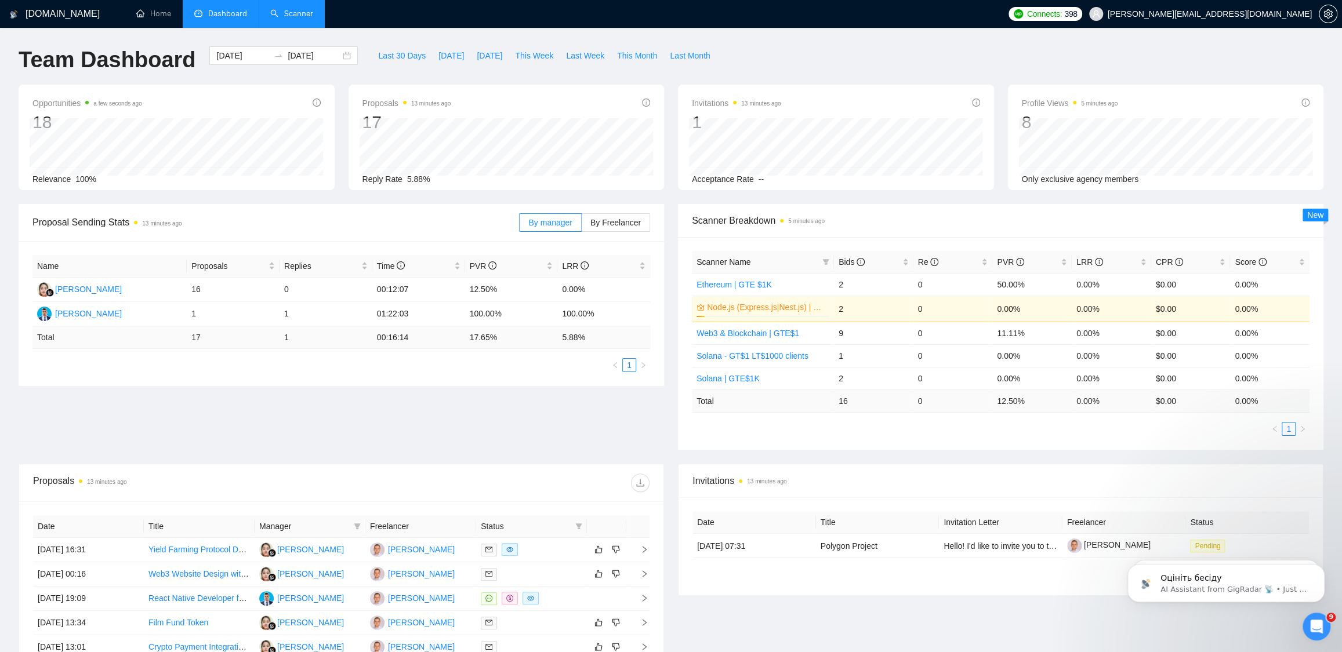
click at [296, 19] on link "Scanner" at bounding box center [291, 14] width 43 height 10
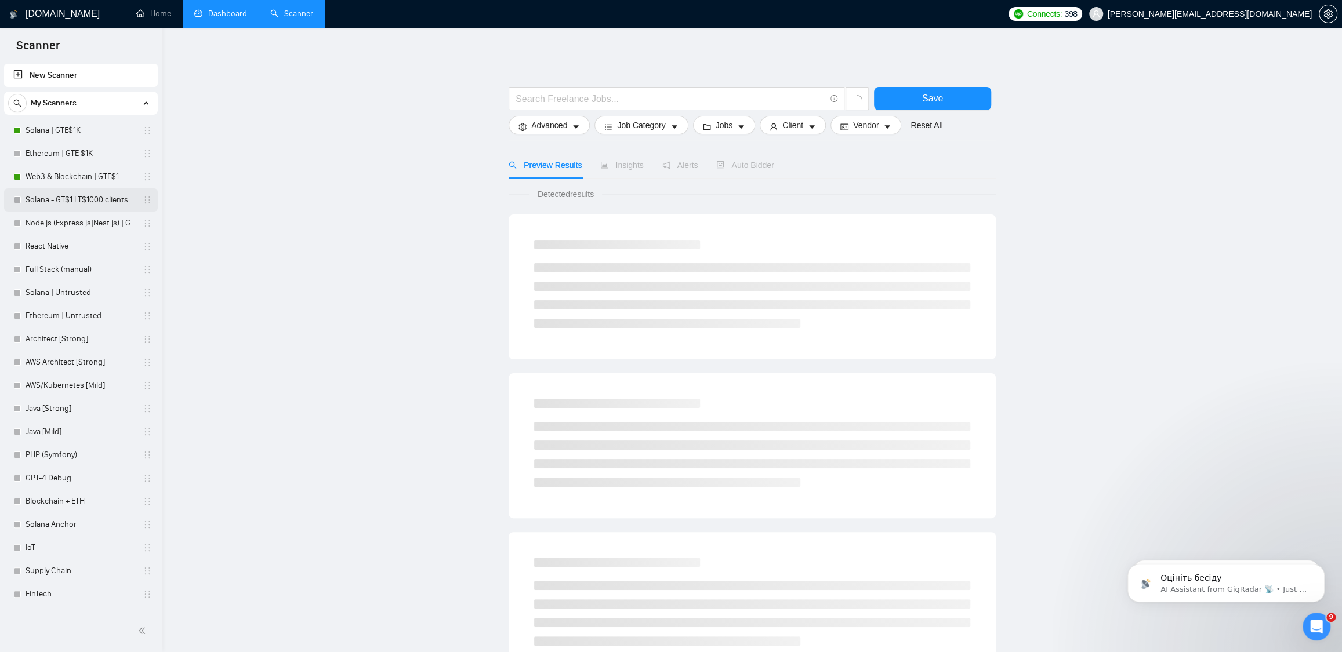
click at [71, 205] on link "Solana - GT$1 LT$1000 clients" at bounding box center [81, 199] width 110 height 23
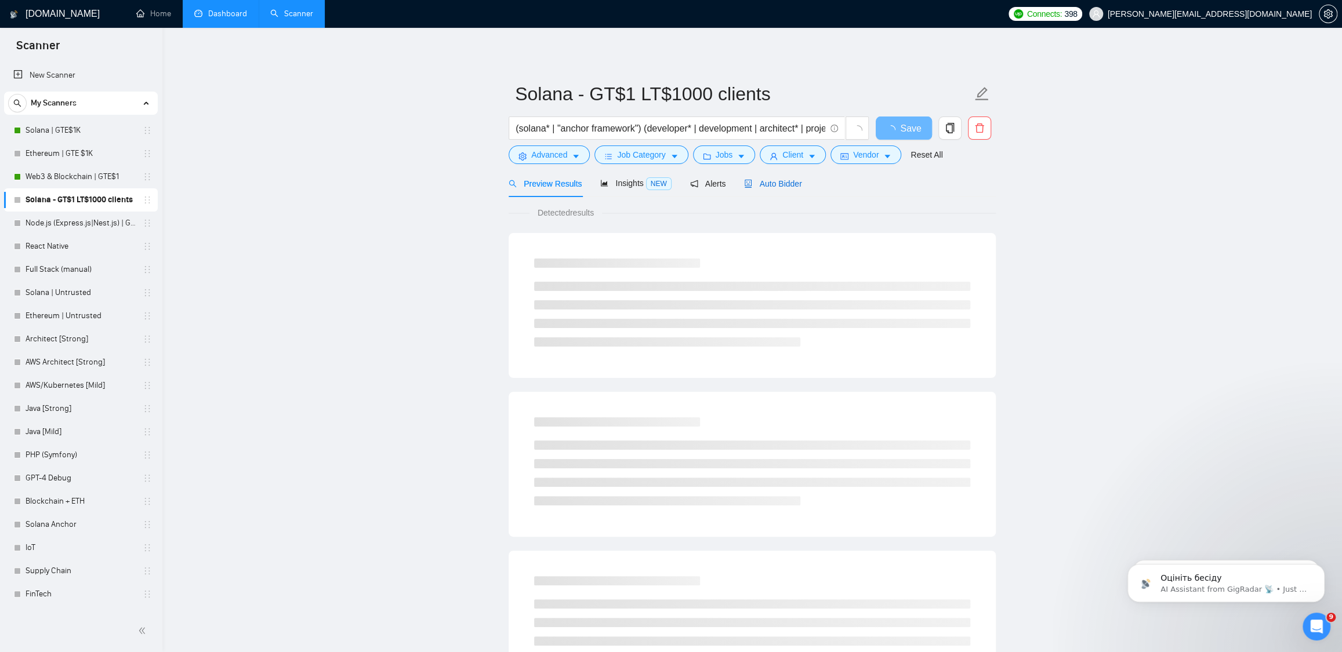
click at [794, 181] on span "Auto Bidder" at bounding box center [772, 183] width 57 height 9
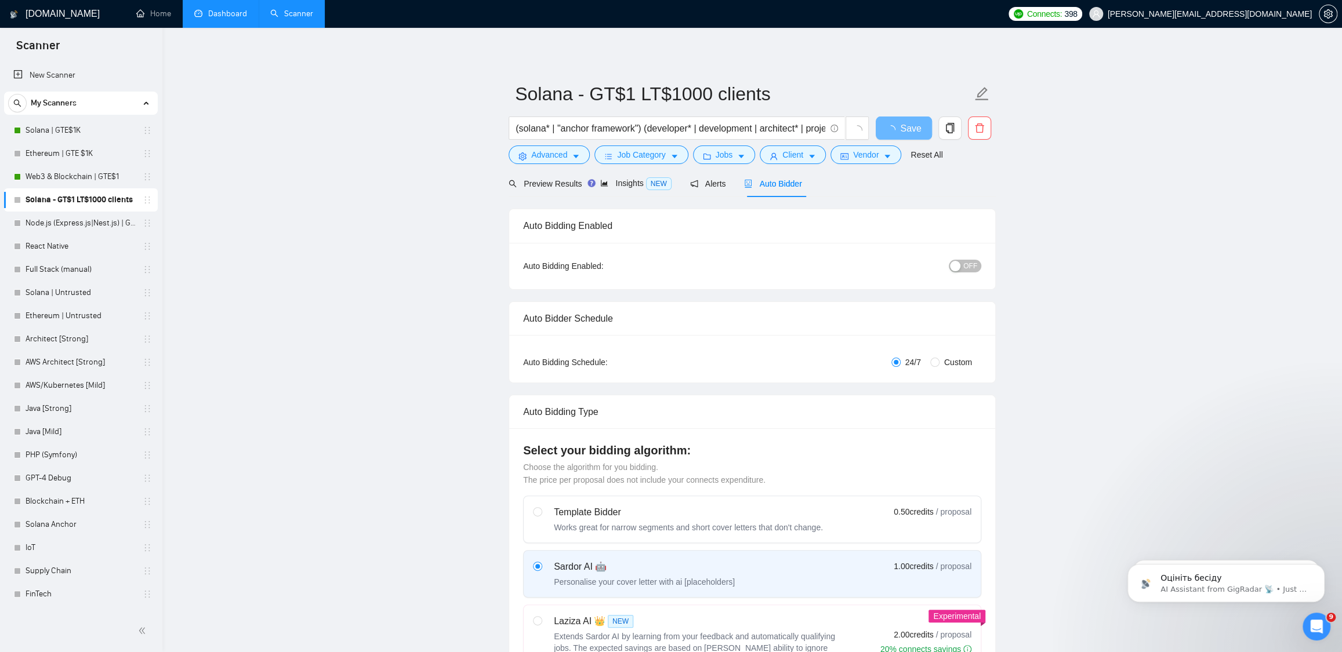
click at [972, 272] on div "OFF" at bounding box center [905, 266] width 152 height 19
click at [972, 267] on span "OFF" at bounding box center [970, 266] width 14 height 13
click at [907, 130] on span "Save" at bounding box center [903, 128] width 21 height 14
click at [76, 223] on link "Node.js (Express.js|Nest.js) | GTE$1K" at bounding box center [81, 223] width 110 height 23
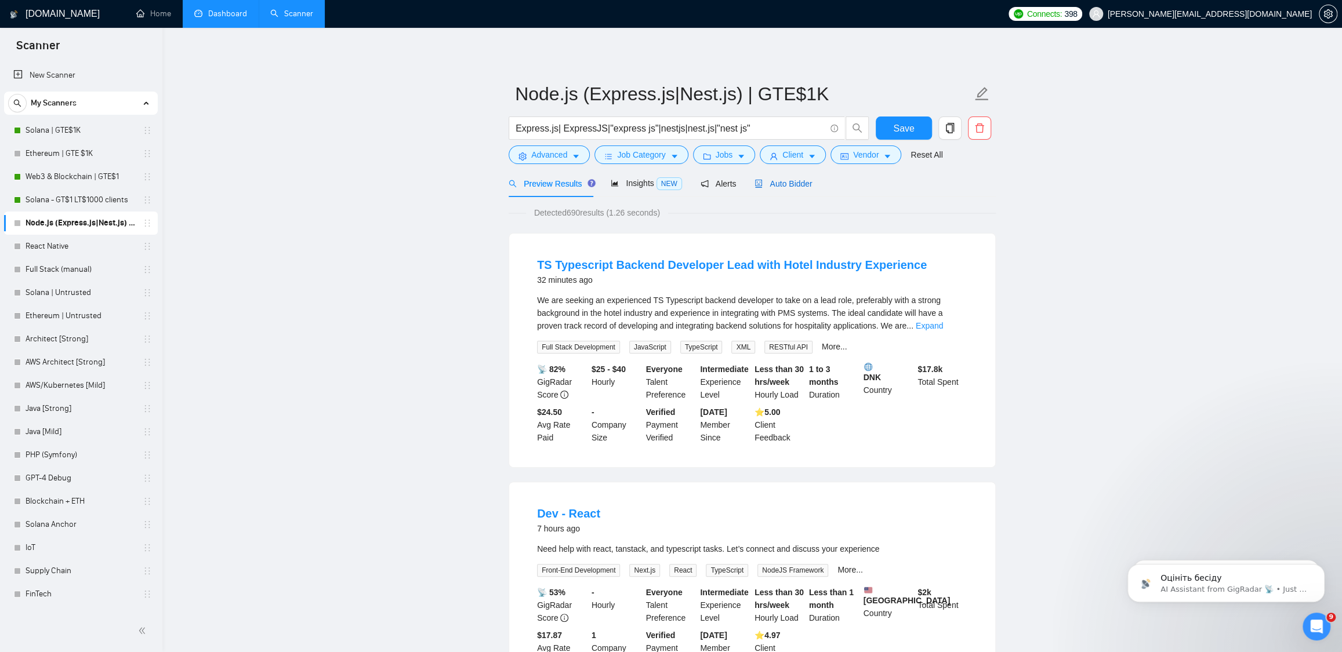
click at [809, 188] on span "Auto Bidder" at bounding box center [782, 183] width 57 height 9
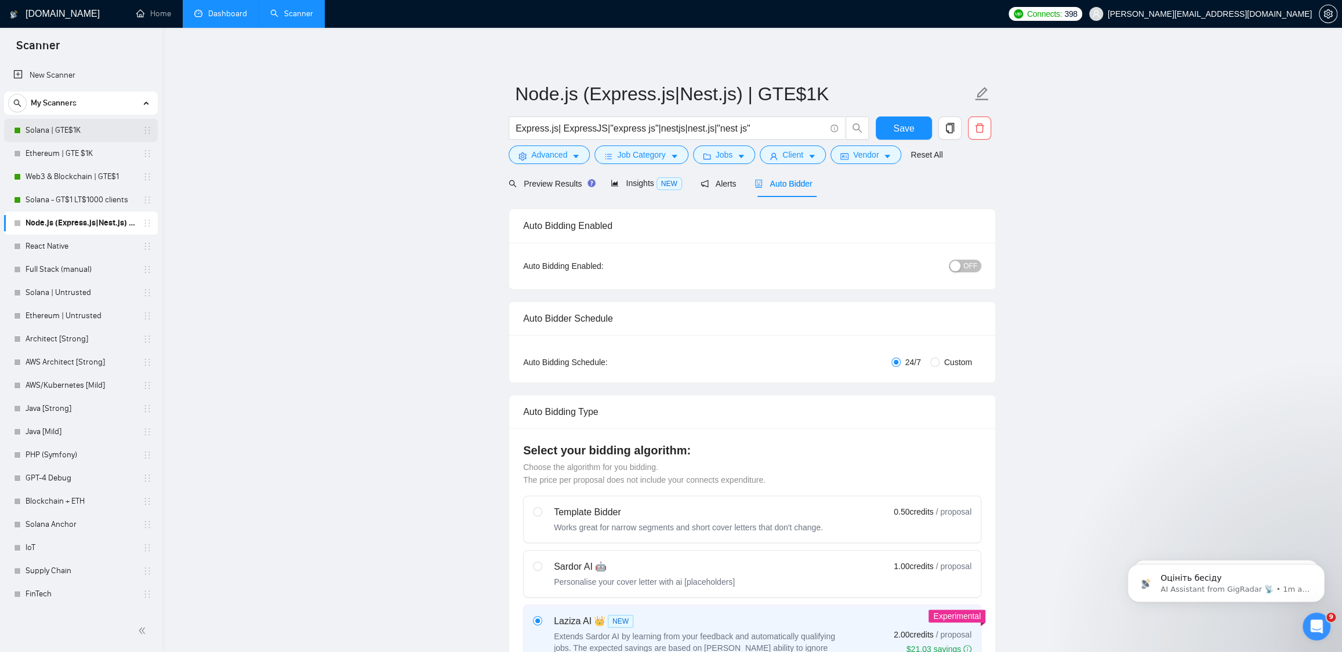
click at [66, 135] on link "Solana | GTE$1K" at bounding box center [81, 130] width 110 height 23
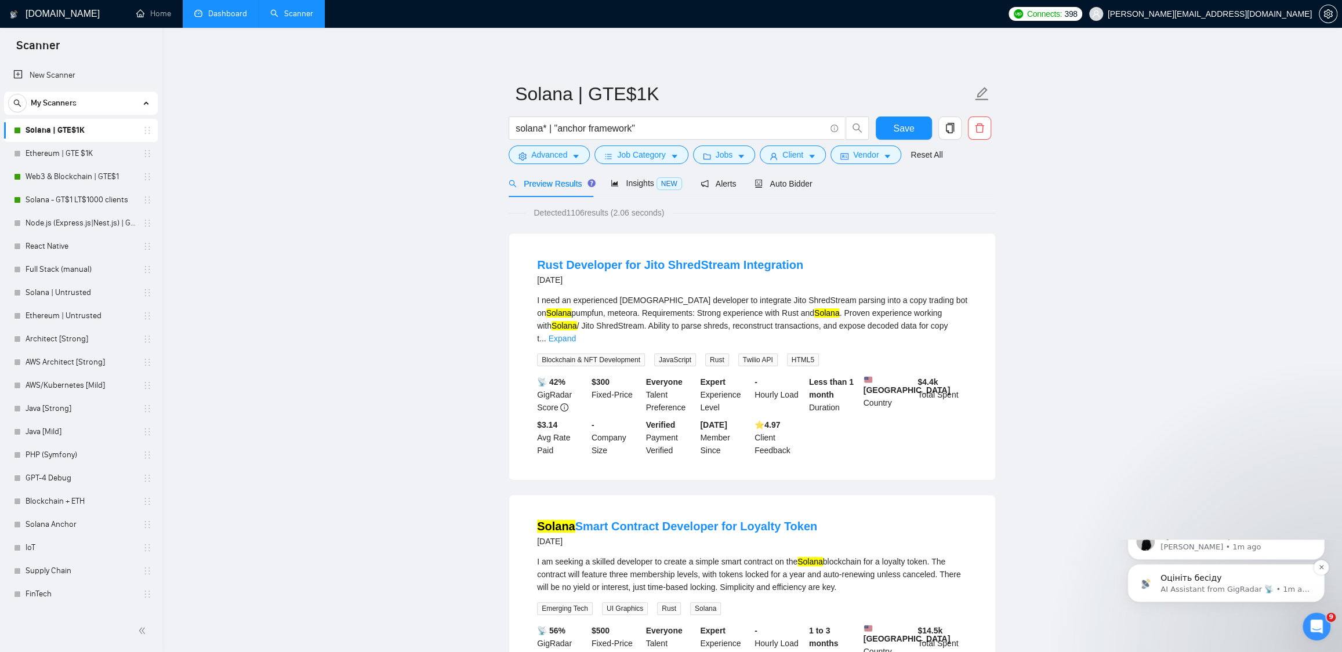
click at [1190, 595] on p "AI Assistant from GigRadar 📡 • 1m ago" at bounding box center [1235, 589] width 150 height 10
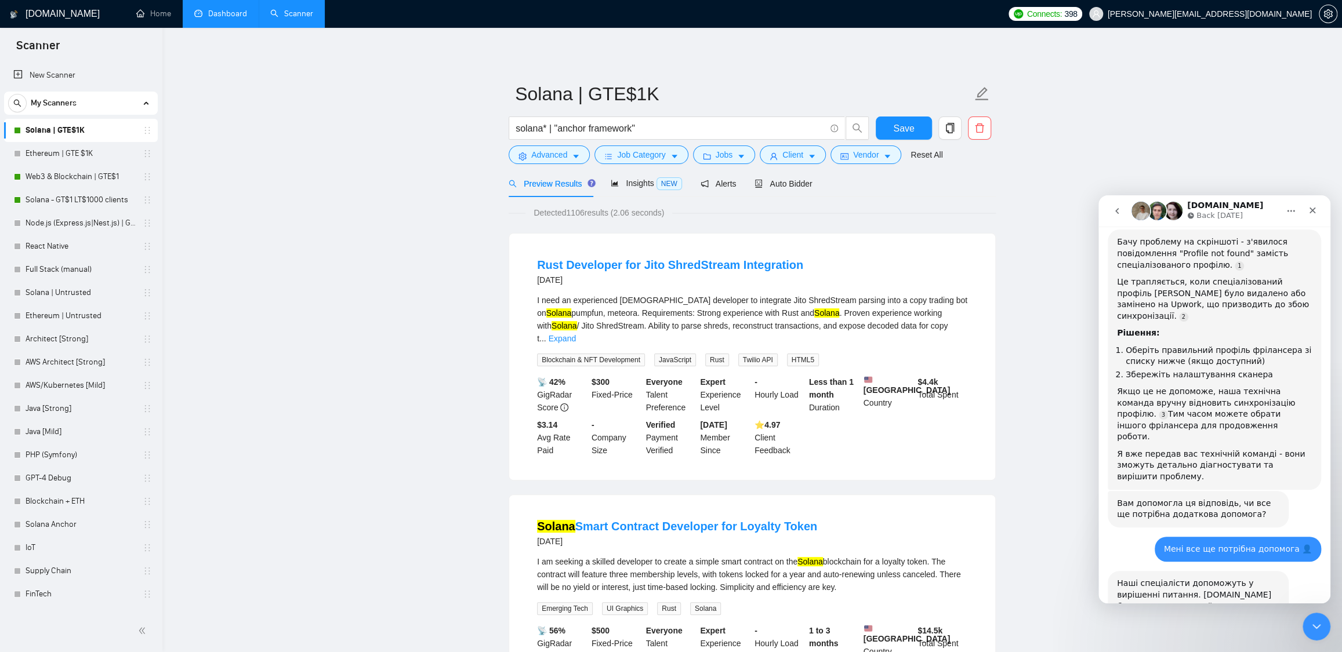
scroll to position [1168, 0]
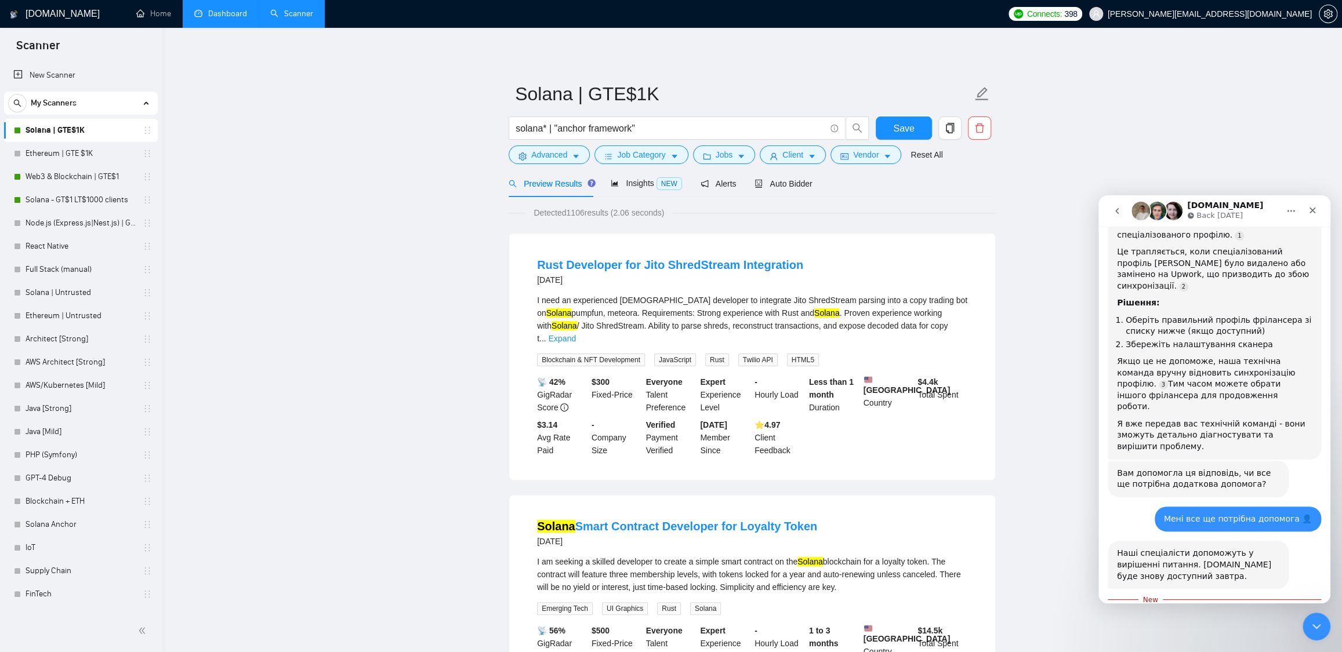
click at [1115, 210] on icon "go back" at bounding box center [1116, 210] width 9 height 9
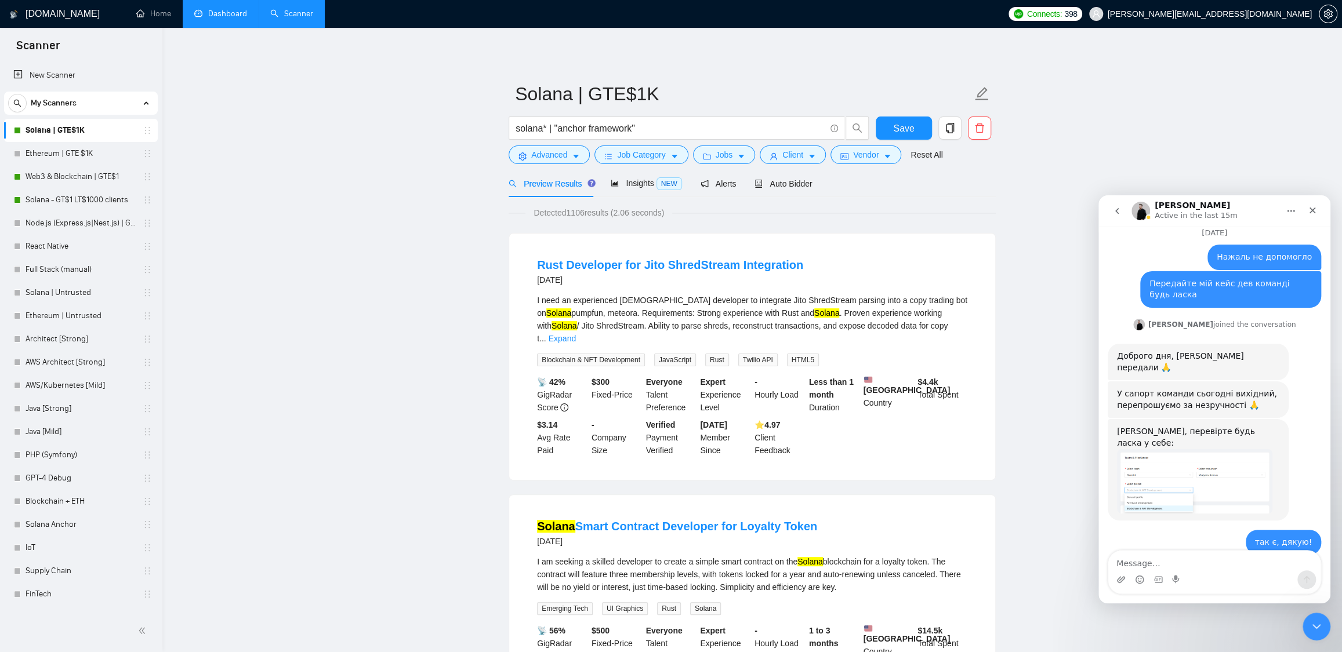
scroll to position [1567, 0]
click at [1123, 206] on button "go back" at bounding box center [1117, 211] width 22 height 22
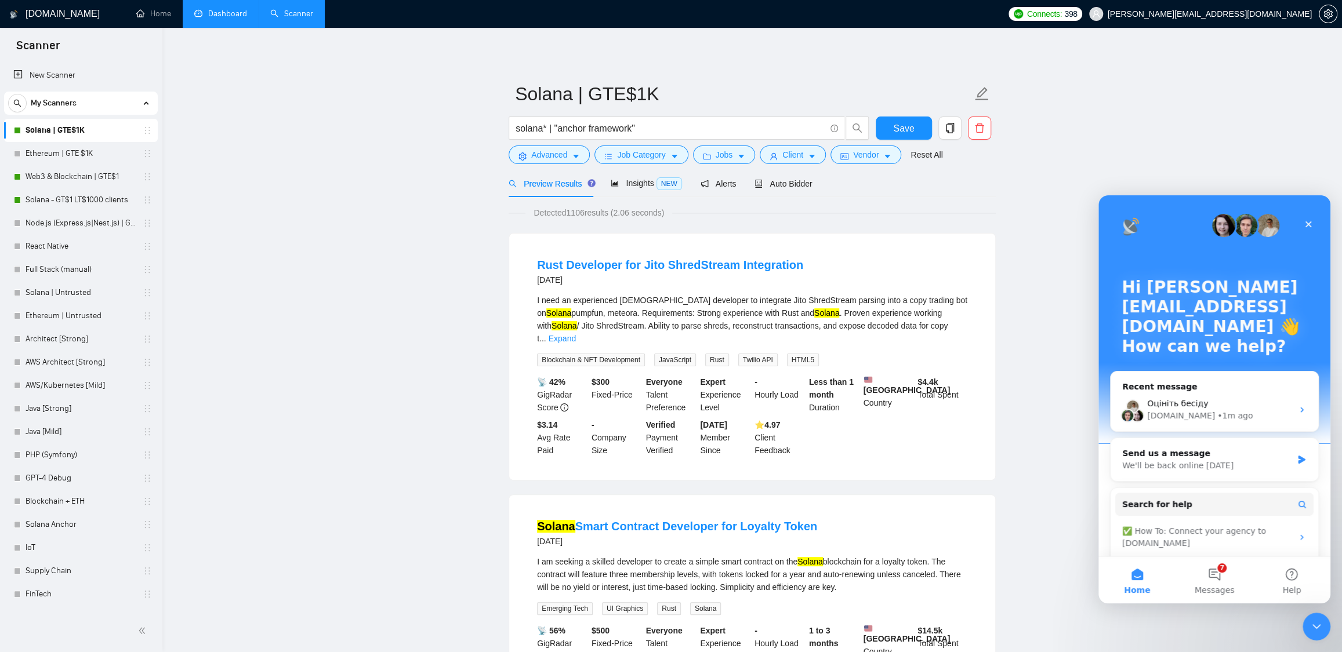
scroll to position [0, 0]
click at [1314, 630] on icon "Close Intercom Messenger" at bounding box center [1315, 625] width 14 height 14
